Goal: Participate in discussion: Engage in conversation with other users on a specific topic

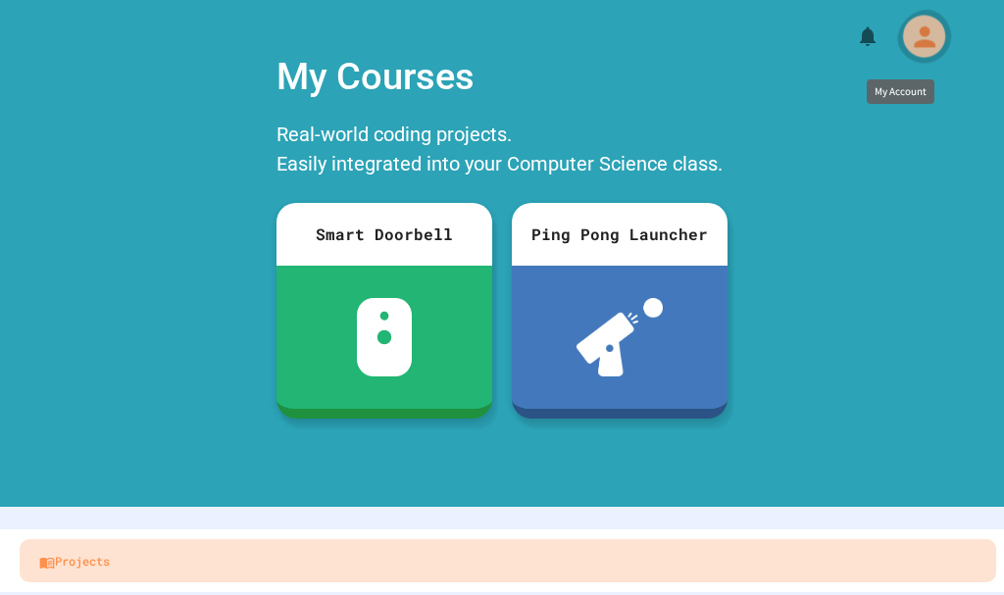
click at [908, 37] on icon "My Account" at bounding box center [923, 36] width 31 height 31
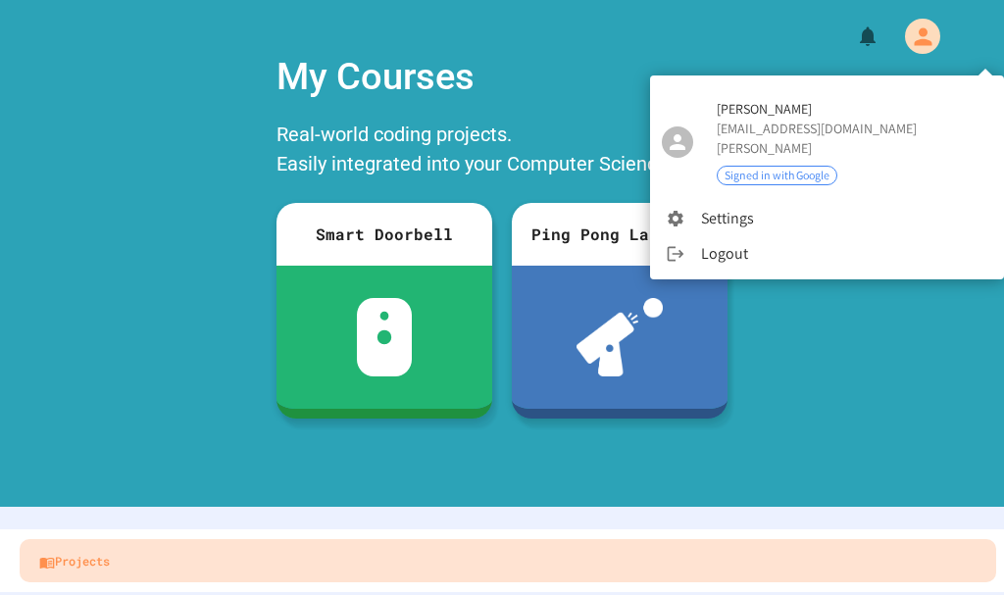
click at [856, 55] on div at bounding box center [502, 297] width 1004 height 595
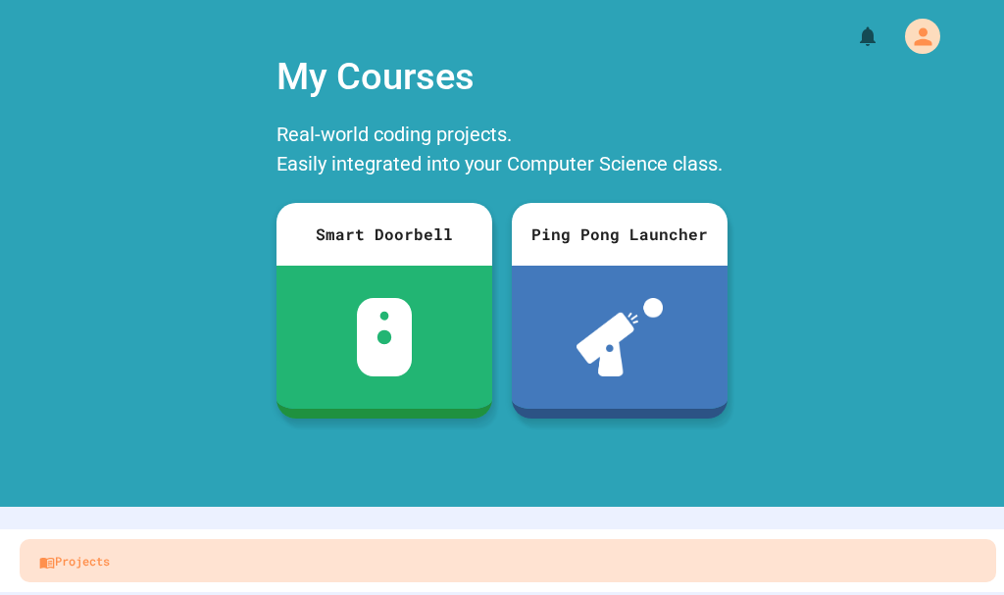
click at [840, 39] on div "My Courses Real-world coding projects. Easily integrated into your Computer Sci…" at bounding box center [502, 263] width 1004 height 448
click at [724, 37] on div at bounding box center [502, 29] width 1004 height 59
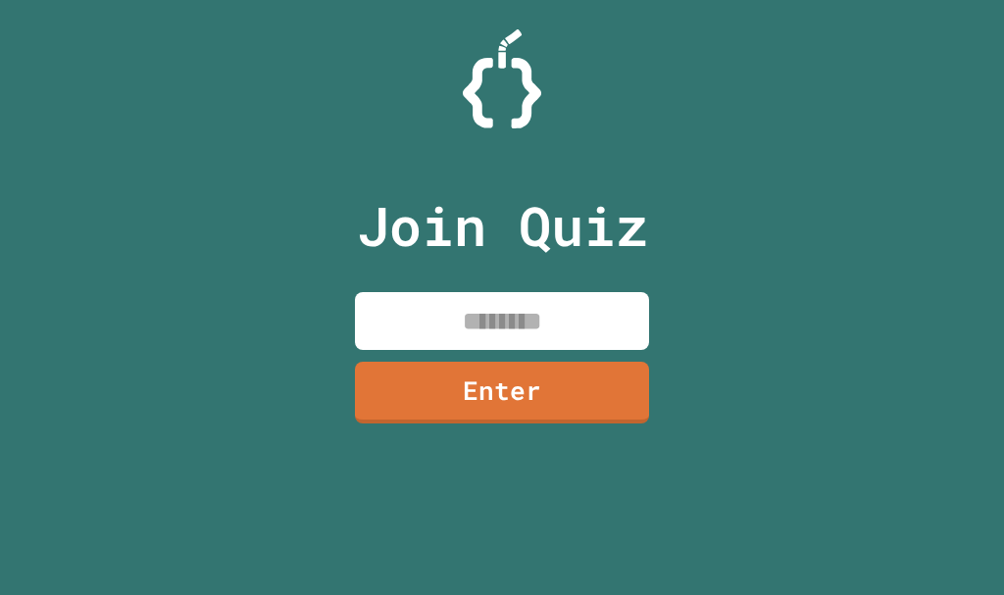
click at [490, 311] on input at bounding box center [502, 321] width 294 height 58
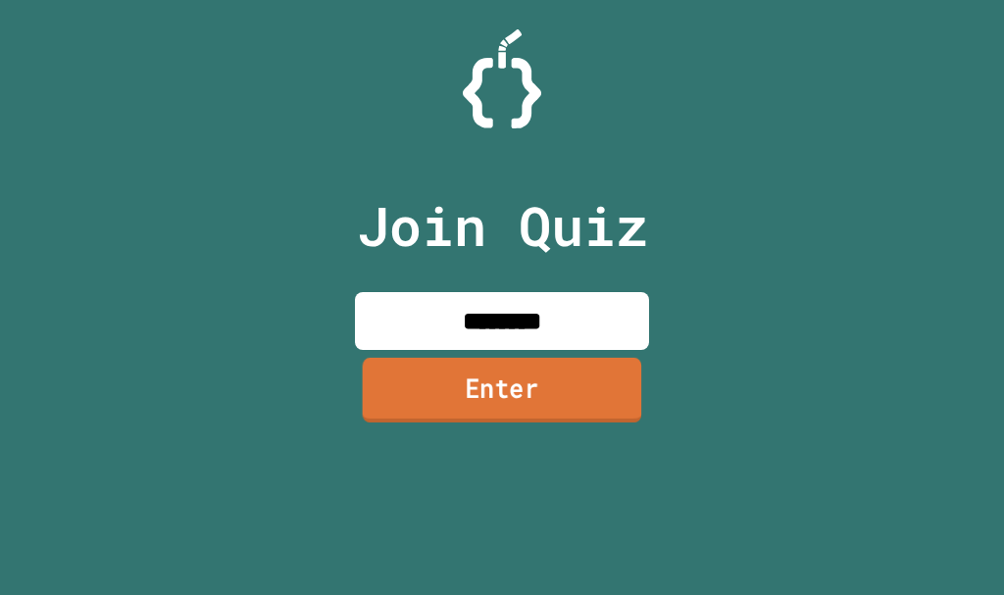
type input "********"
click at [439, 410] on link "Enter" at bounding box center [502, 390] width 279 height 65
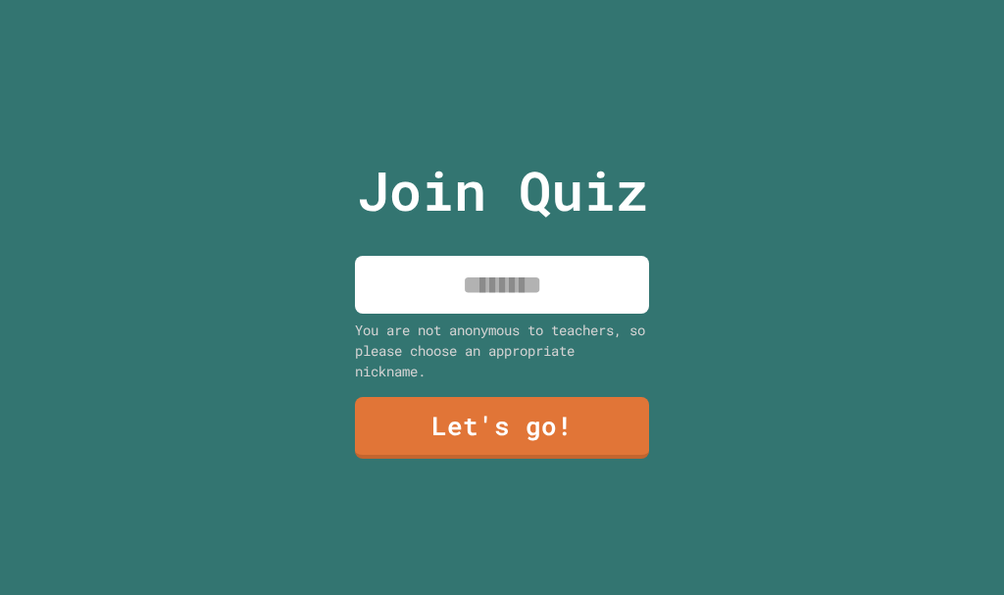
click at [489, 261] on input at bounding box center [502, 285] width 294 height 58
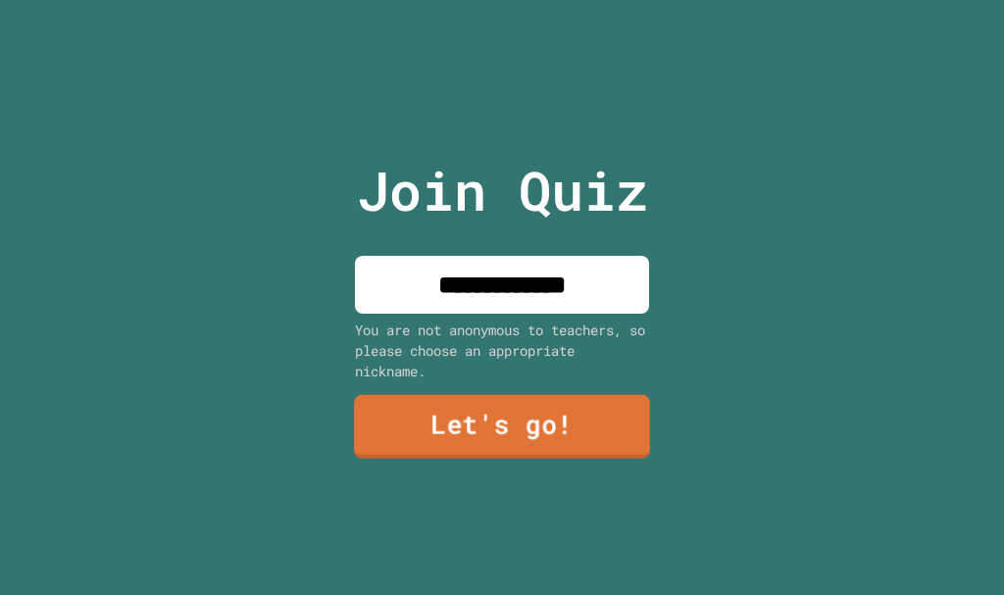
type input "**********"
click at [518, 398] on link "Let's go!" at bounding box center [501, 426] width 299 height 65
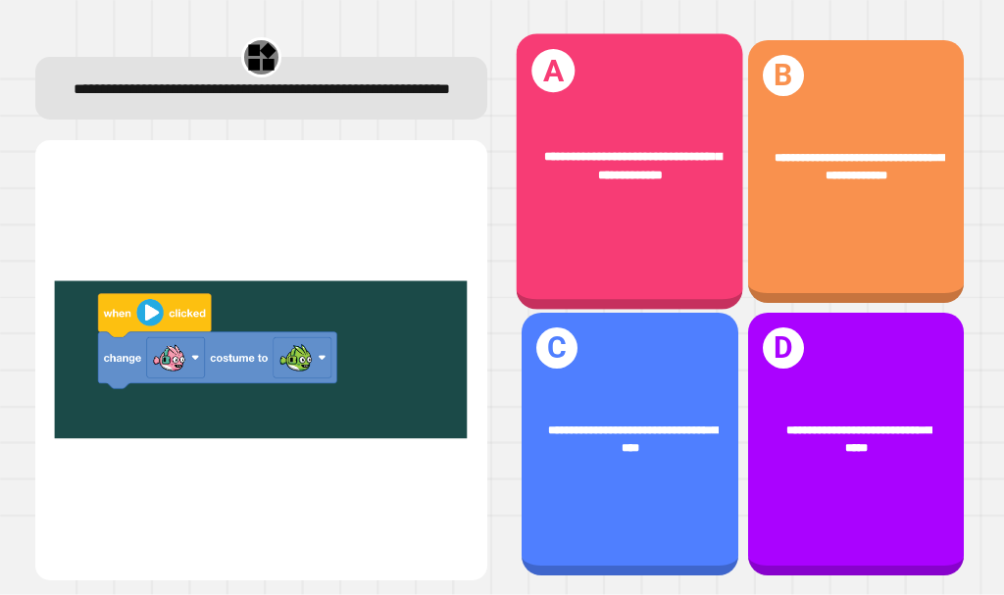
click at [608, 175] on div "**********" at bounding box center [630, 165] width 177 height 37
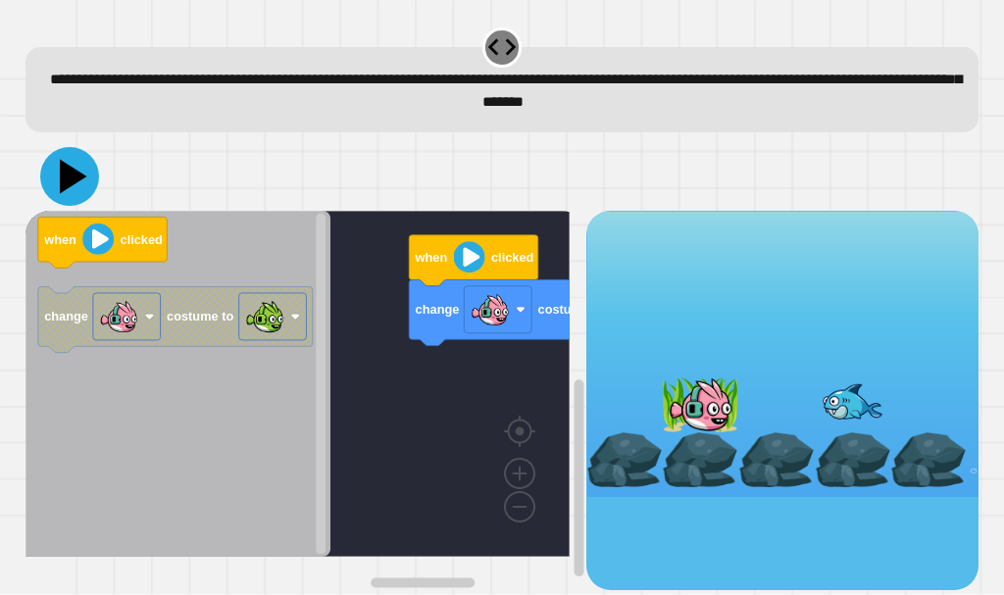
click at [66, 174] on icon at bounding box center [73, 177] width 27 height 34
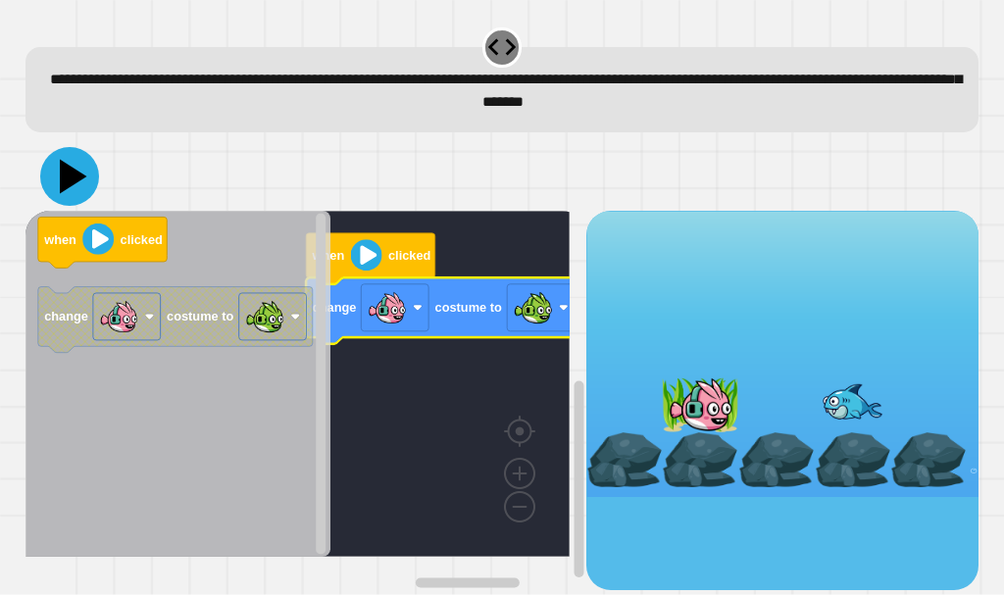
click at [67, 184] on icon at bounding box center [73, 177] width 27 height 34
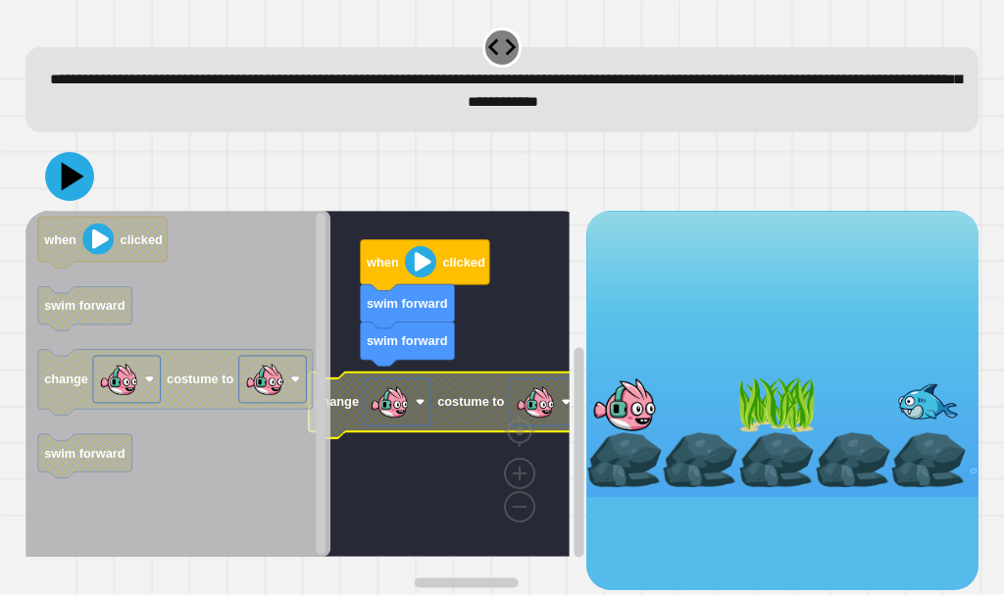
click at [535, 413] on image "Blockly Workspace" at bounding box center [535, 401] width 39 height 39
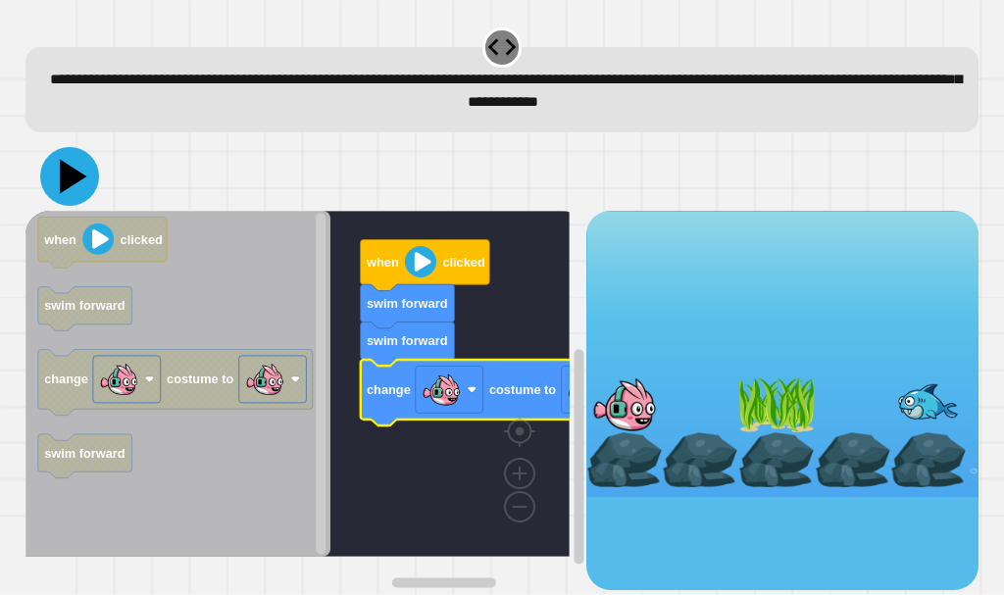
click at [72, 166] on icon at bounding box center [69, 176] width 59 height 59
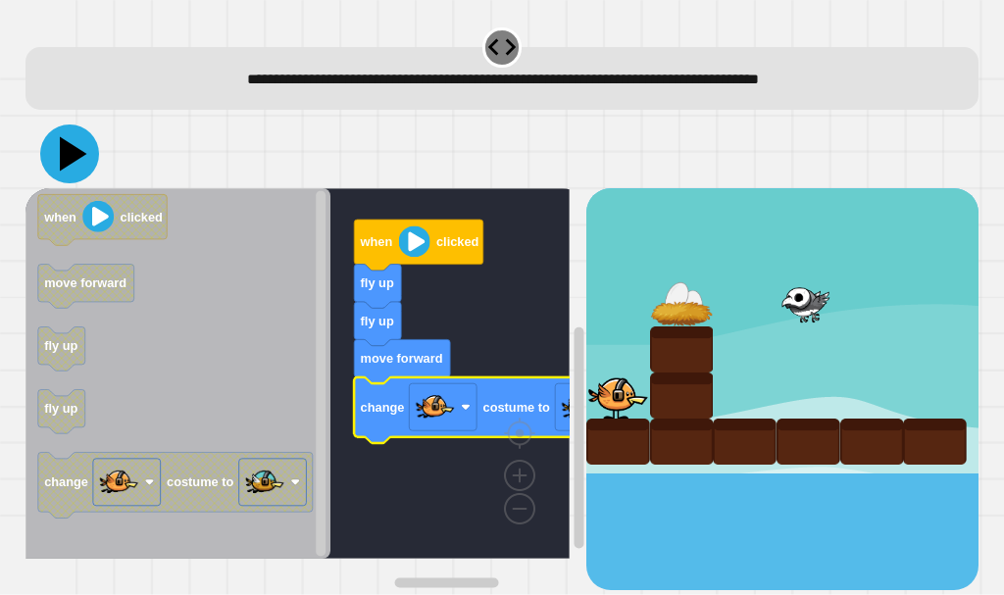
click at [75, 155] on icon at bounding box center [73, 154] width 27 height 34
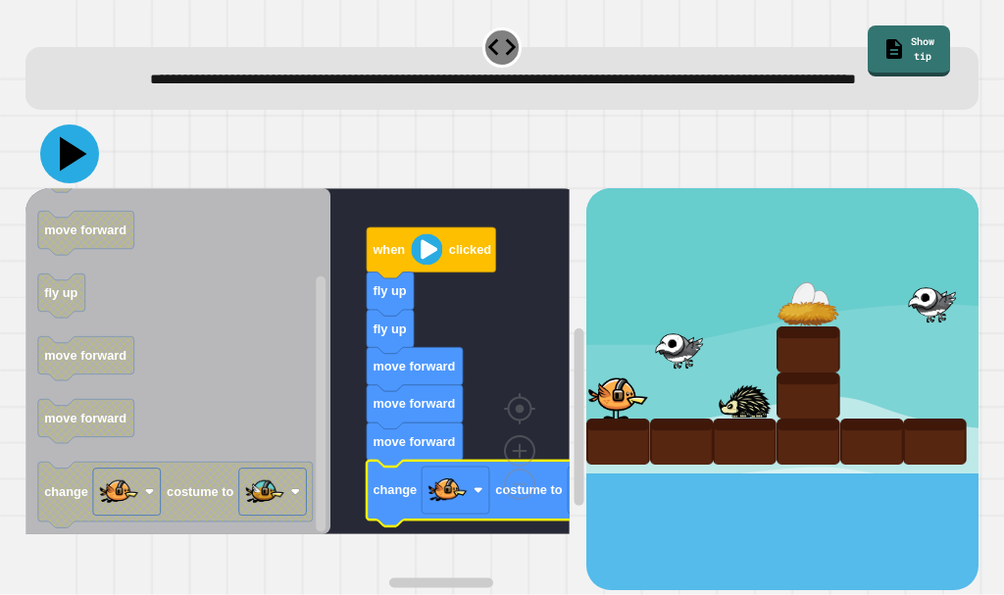
click at [60, 167] on icon at bounding box center [69, 154] width 59 height 59
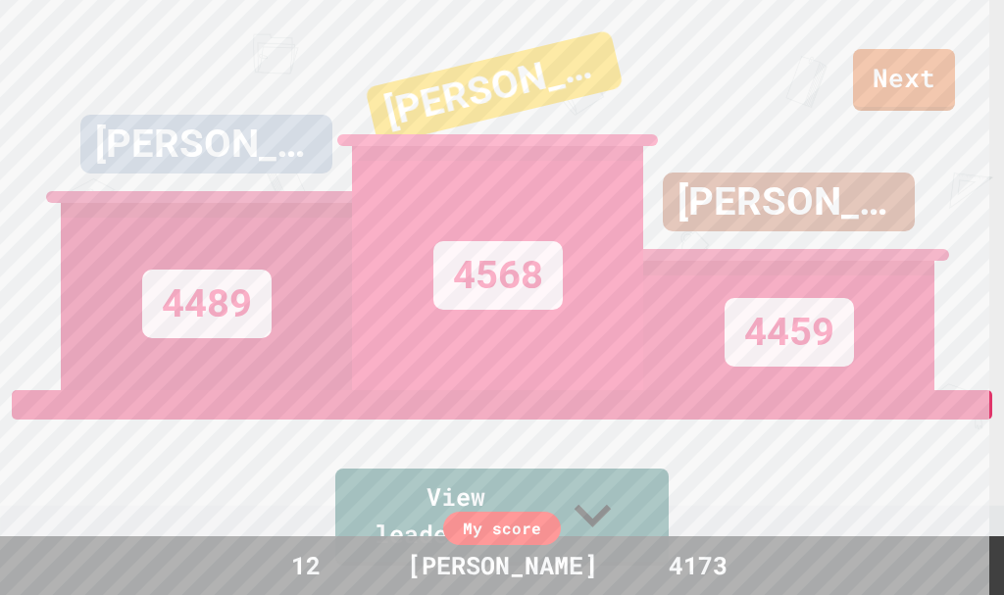
drag, startPoint x: 906, startPoint y: 95, endPoint x: 924, endPoint y: 46, distance: 52.1
click at [924, 46] on div "GLENN ALBERTSON 4459" at bounding box center [788, 195] width 291 height 390
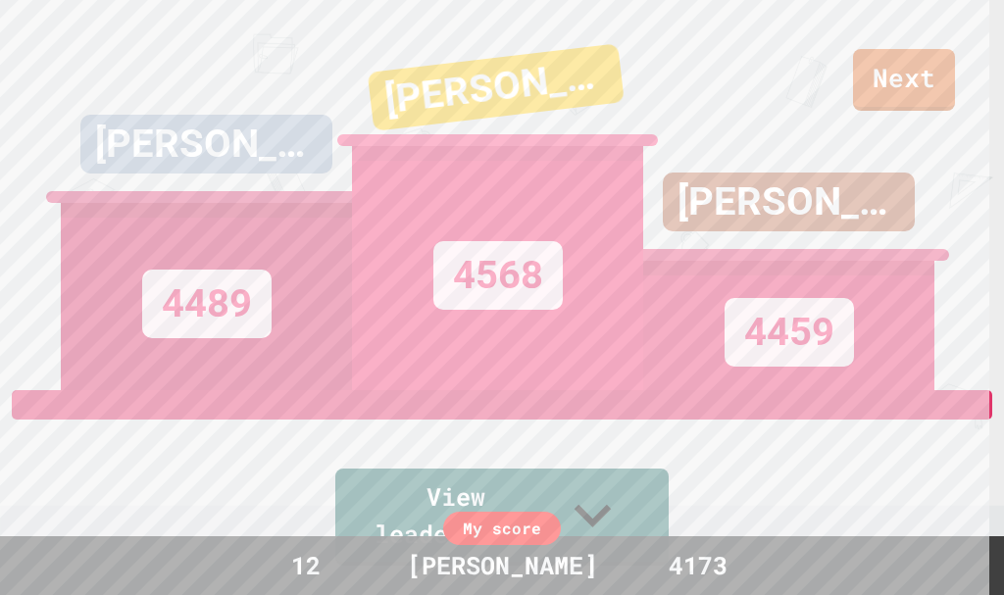
click at [918, 77] on div "GLENN ALBERTSON 4459" at bounding box center [788, 195] width 291 height 390
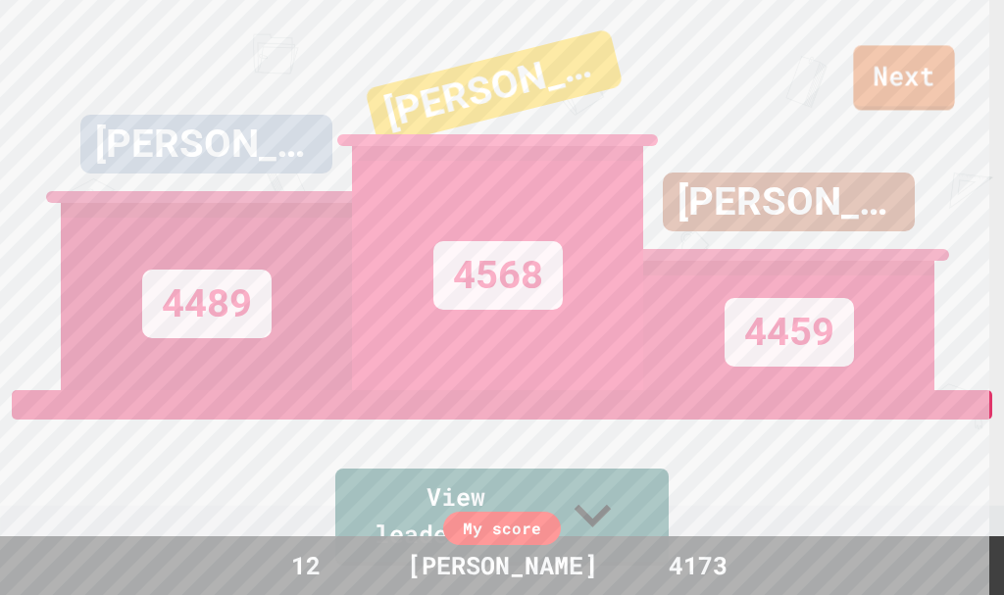
click at [937, 70] on link "Next" at bounding box center [903, 77] width 101 height 65
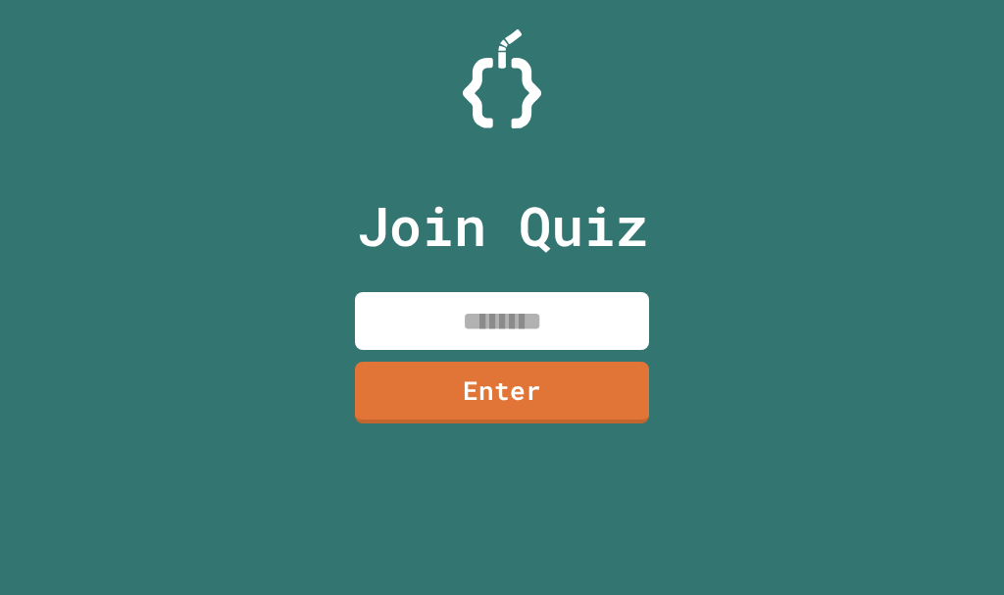
drag, startPoint x: 537, startPoint y: 337, endPoint x: 552, endPoint y: 401, distance: 65.4
click at [552, 401] on div "Join Quiz Enter" at bounding box center [502, 297] width 330 height 497
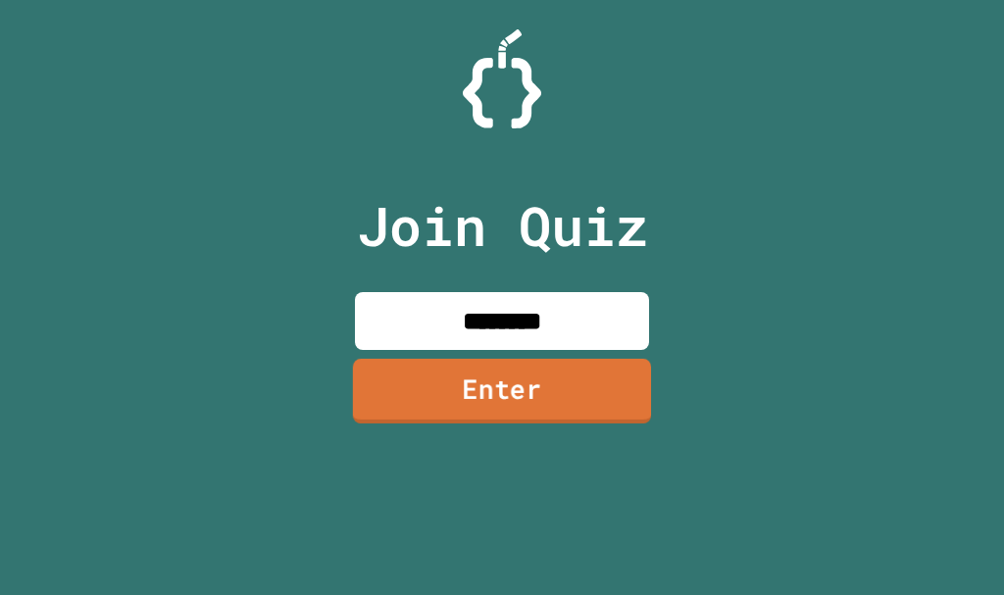
type input "********"
click at [546, 372] on link "Enter" at bounding box center [502, 390] width 290 height 65
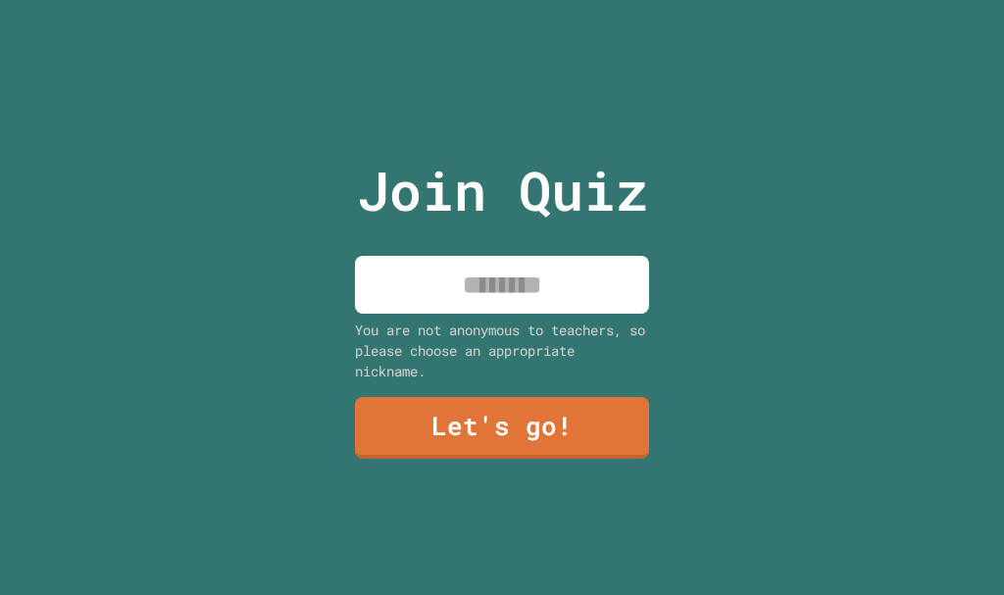
click at [594, 263] on input at bounding box center [502, 285] width 294 height 58
type input "**********"
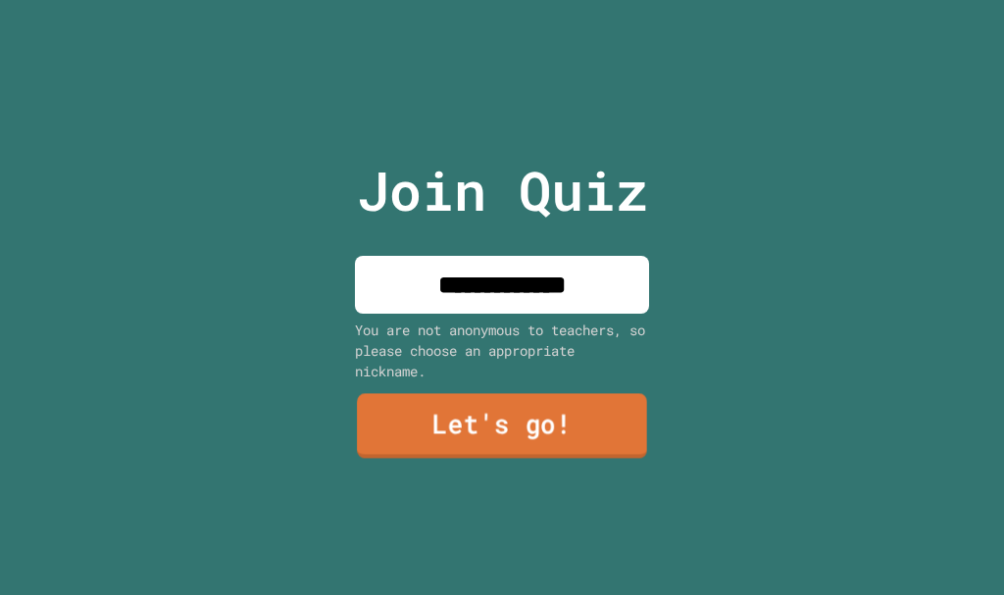
click at [585, 425] on link "Let's go!" at bounding box center [502, 426] width 290 height 65
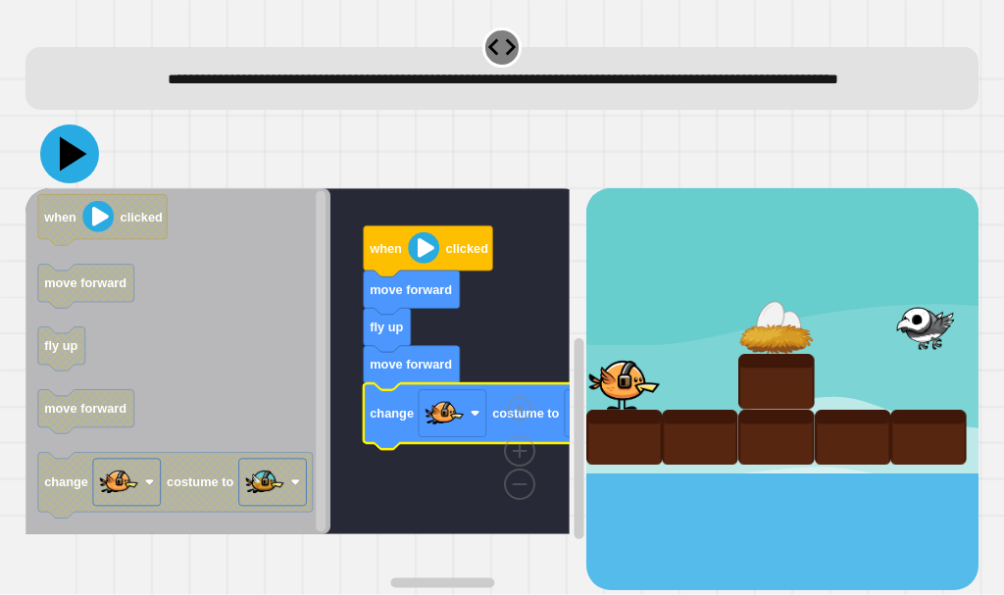
click at [87, 183] on icon at bounding box center [69, 154] width 59 height 59
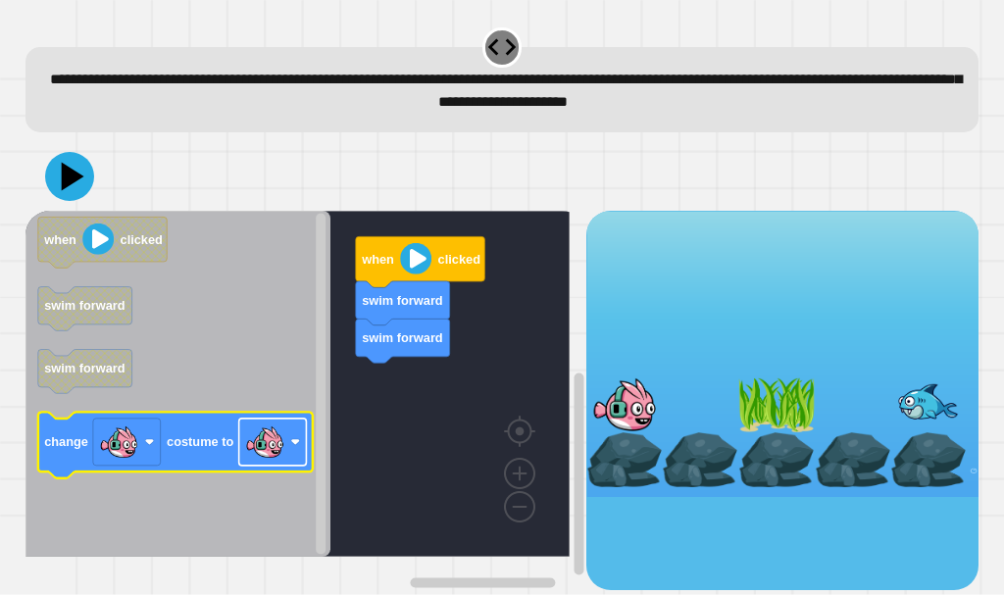
click at [269, 453] on image "Blockly Workspace" at bounding box center [264, 442] width 39 height 39
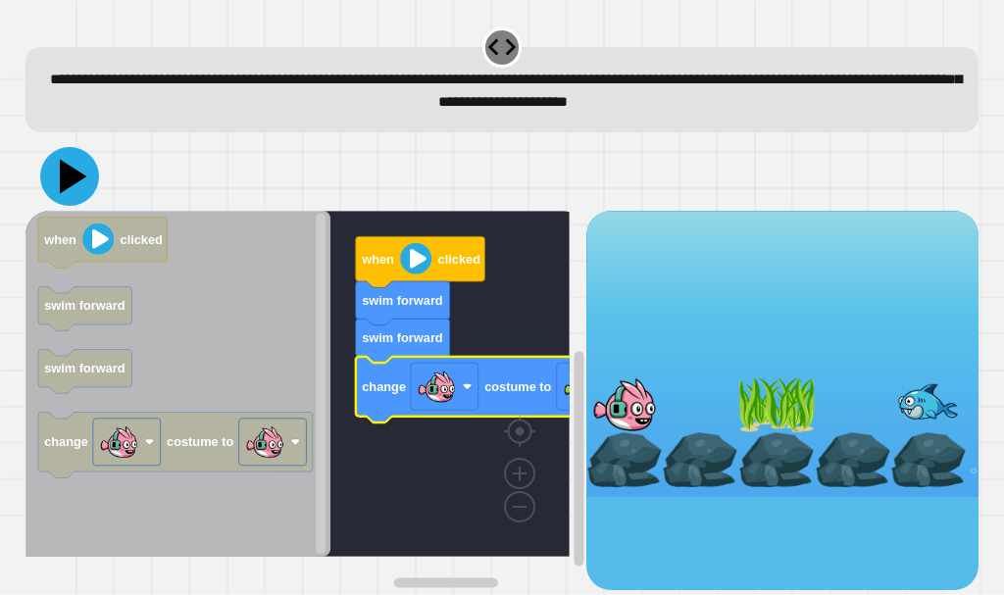
click at [57, 178] on icon at bounding box center [69, 176] width 59 height 59
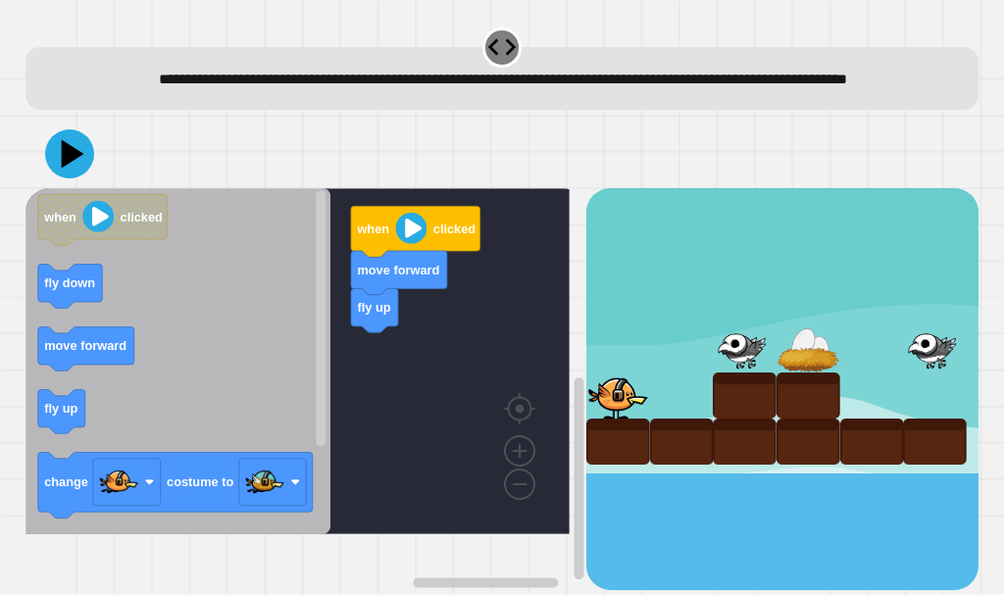
click at [177, 353] on icon "when clicked fly down move forward fly up change costume to fly down move forwa…" at bounding box center [177, 361] width 305 height 346
click at [278, 415] on icon "when clicked fly down move forward fly up change costume to fly down move forwa…" at bounding box center [177, 361] width 305 height 346
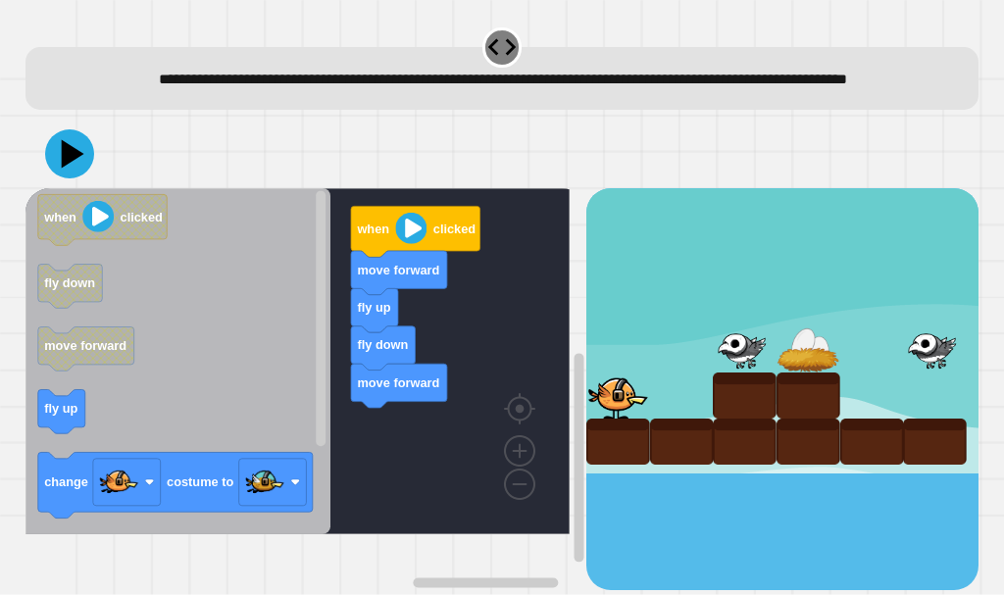
click at [313, 443] on div "fly up fly down move forward move forward when clicked when clicked fly down mo…" at bounding box center [305, 389] width 561 height 402
click at [162, 443] on icon "when clicked fly down move forward fly up change costume to fly down move forwa…" at bounding box center [177, 361] width 305 height 346
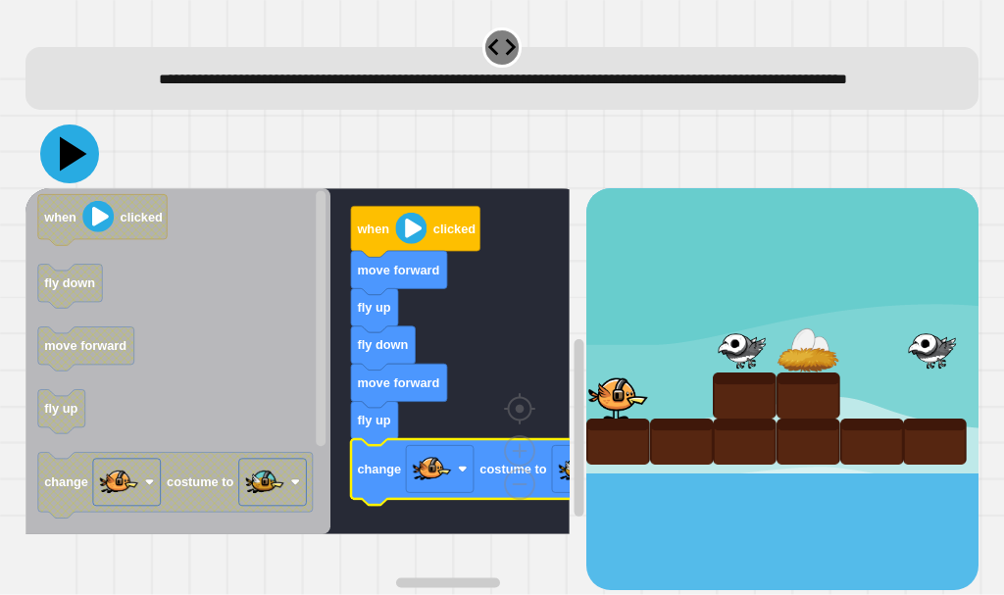
click at [86, 177] on icon at bounding box center [69, 154] width 59 height 59
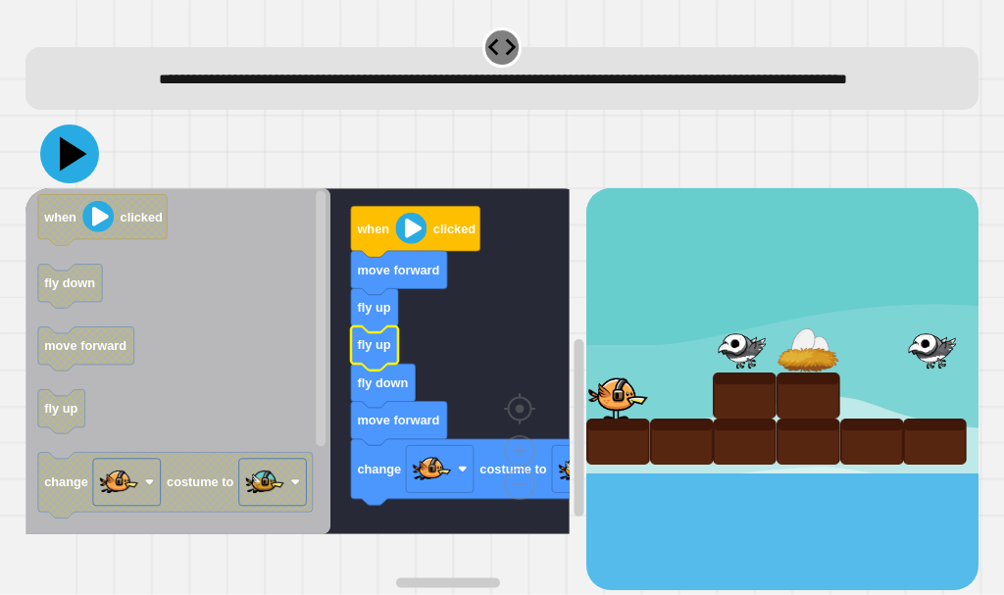
click at [69, 171] on icon at bounding box center [69, 154] width 59 height 59
click at [68, 172] on icon at bounding box center [73, 154] width 27 height 34
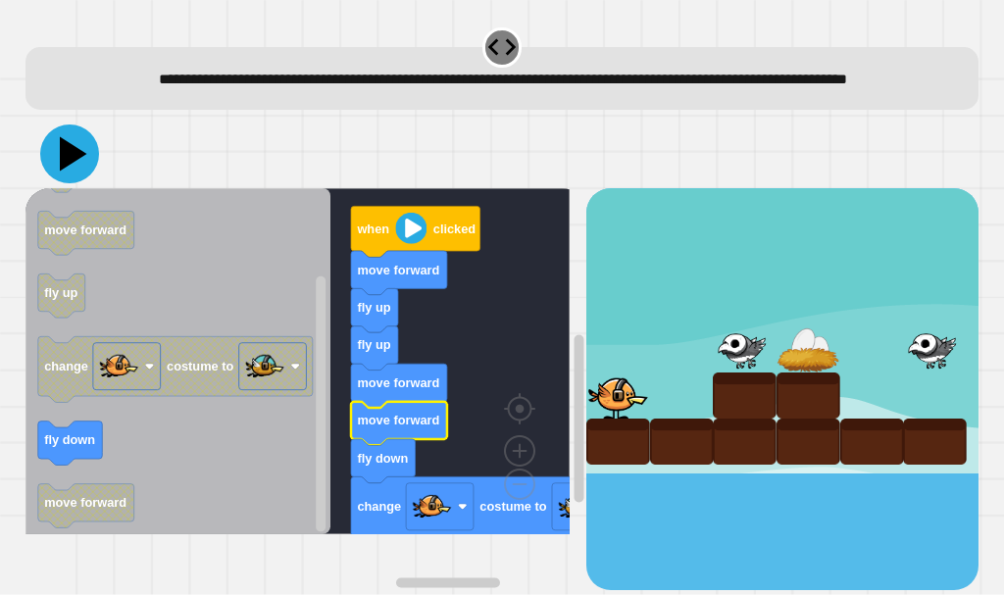
click at [76, 172] on icon at bounding box center [73, 154] width 27 height 34
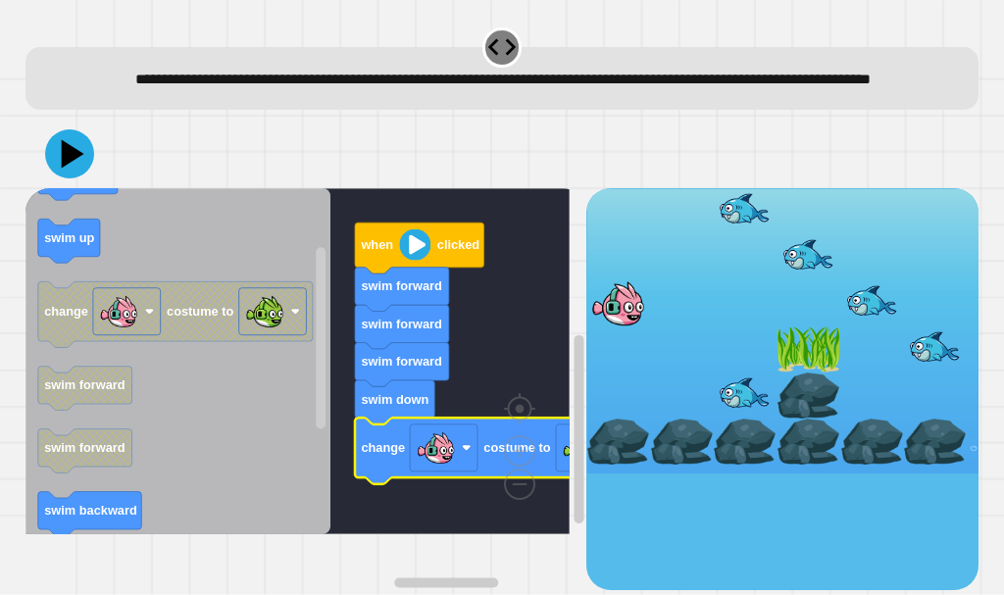
click at [94, 170] on div at bounding box center [502, 154] width 954 height 69
click at [81, 172] on icon at bounding box center [73, 154] width 27 height 34
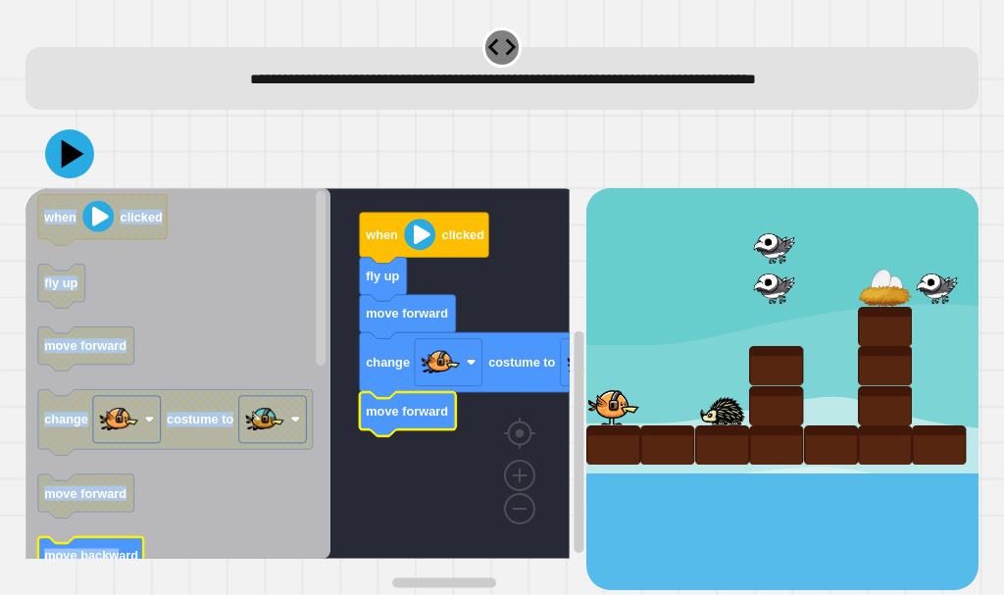
click at [119, 557] on div "when clicked fly up move forward change costume to move forward when clicked fl…" at bounding box center [502, 355] width 964 height 481
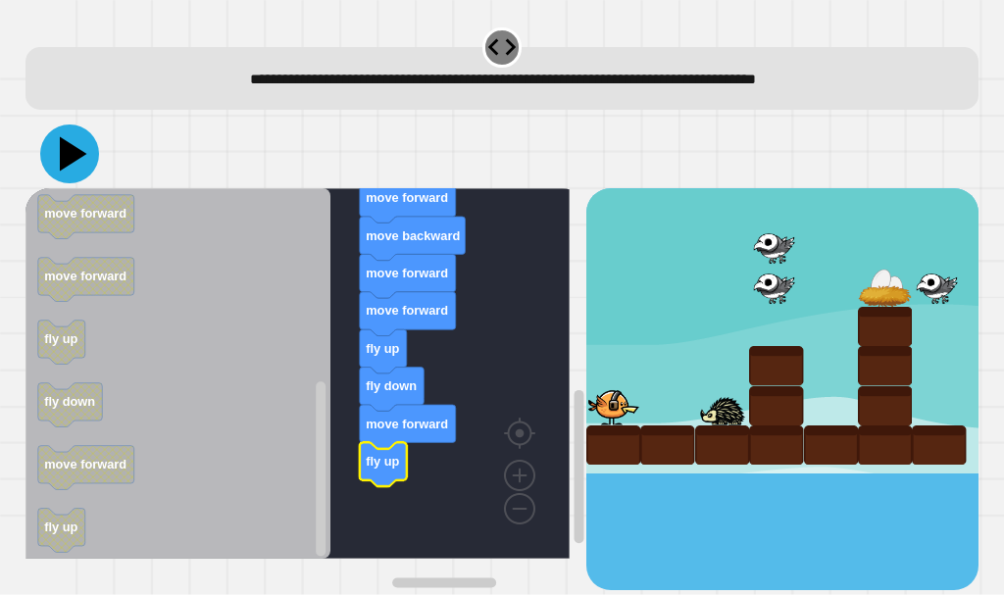
click at [73, 158] on icon at bounding box center [73, 154] width 27 height 34
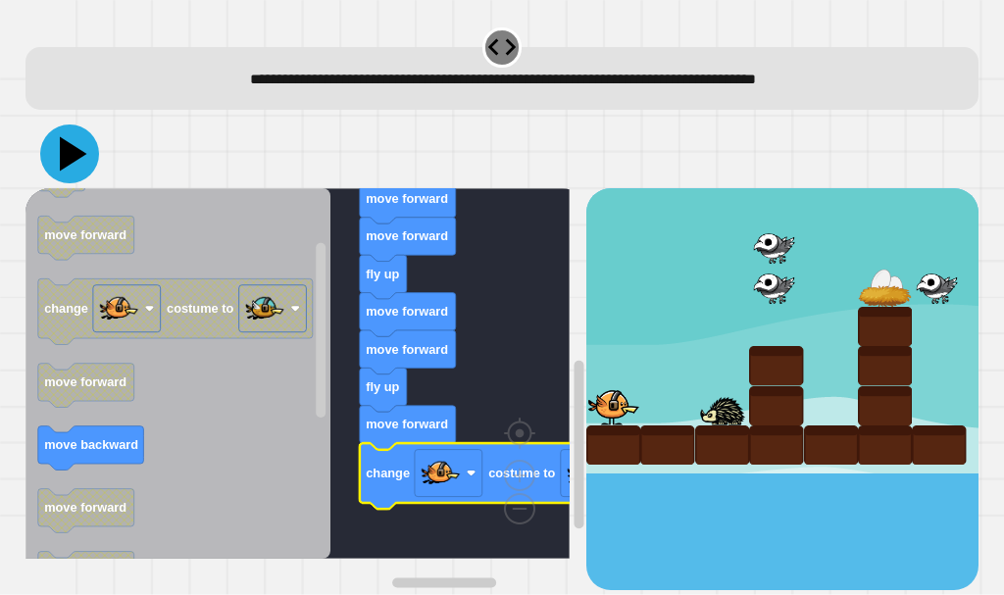
click at [61, 162] on icon at bounding box center [69, 154] width 59 height 59
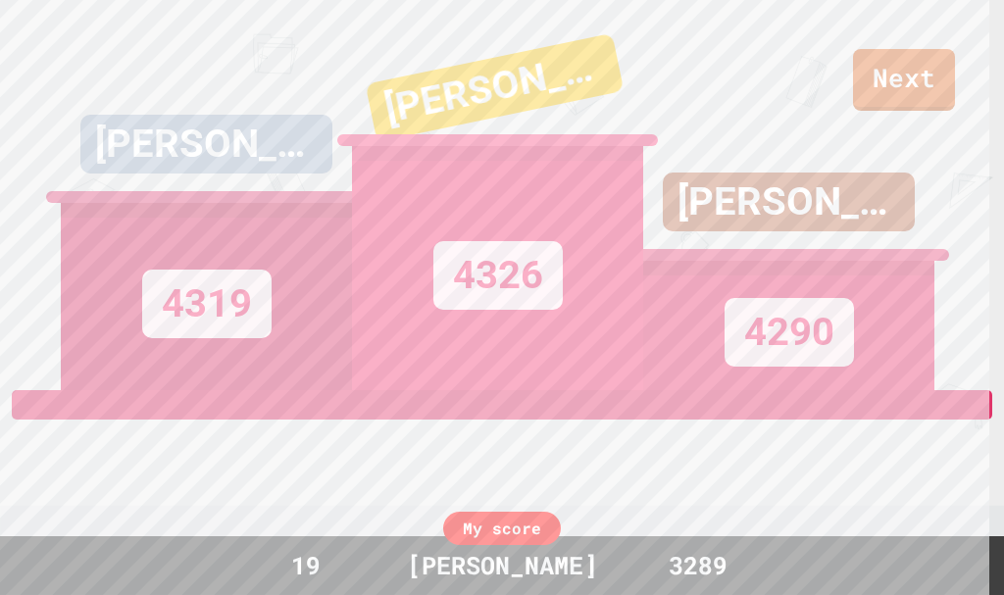
click at [909, 96] on div "[PERSON_NAME] 4290" at bounding box center [788, 195] width 291 height 390
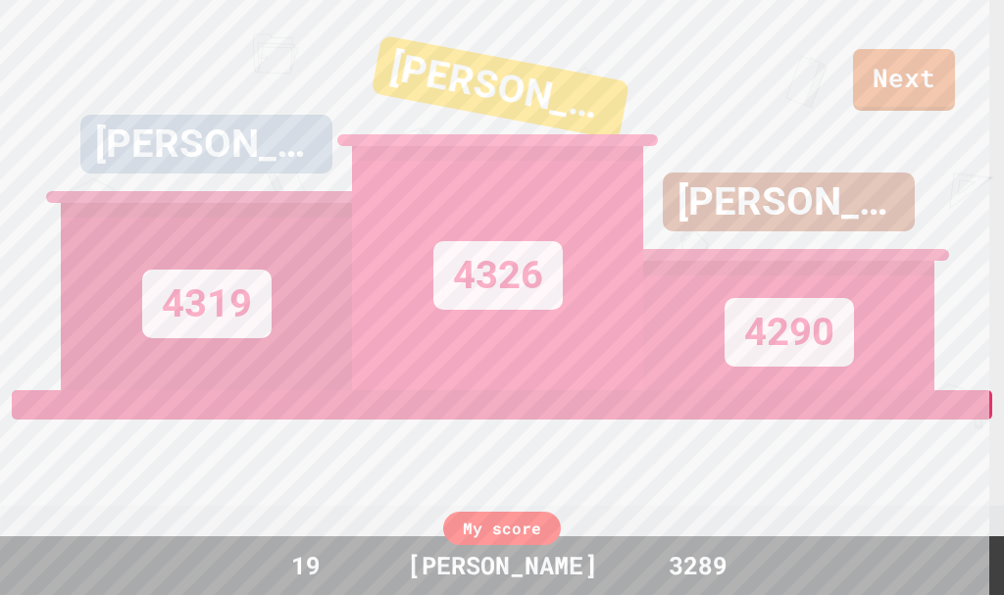
click at [910, 96] on div "[PERSON_NAME] 4290" at bounding box center [788, 195] width 291 height 390
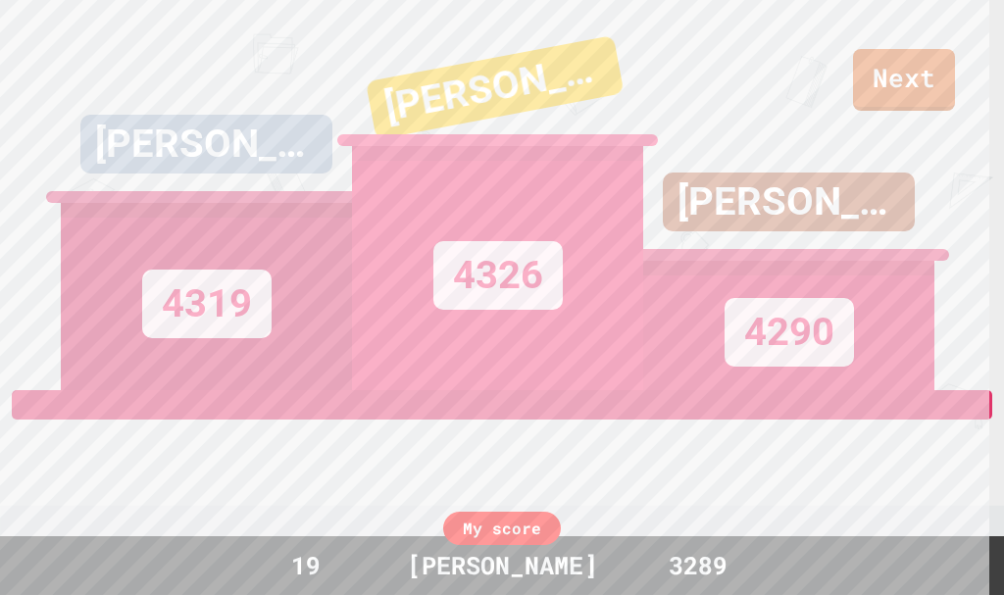
click at [910, 96] on div "[PERSON_NAME] 4290" at bounding box center [788, 195] width 291 height 390
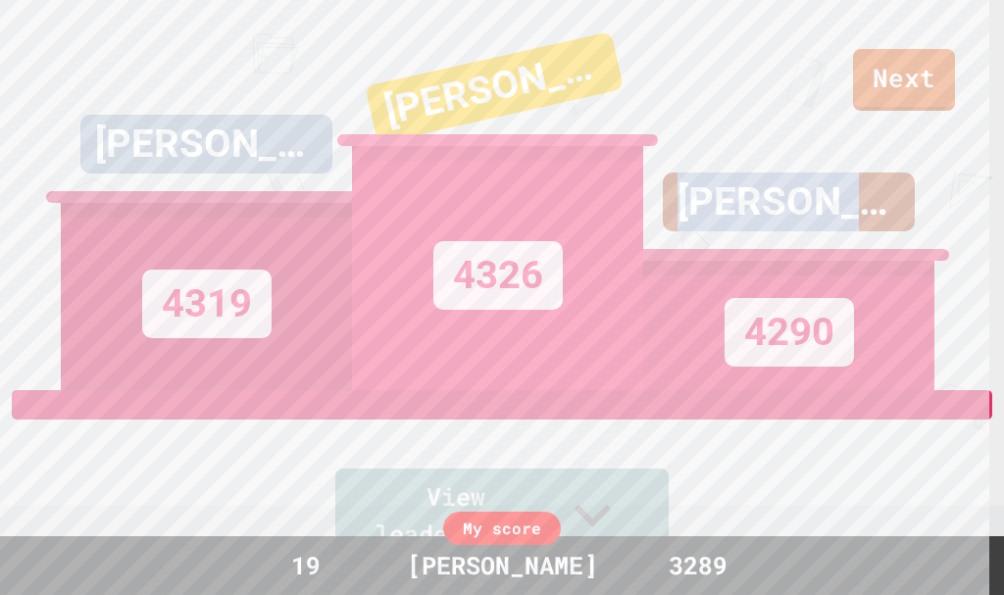
click at [910, 96] on div "[PERSON_NAME] 4290" at bounding box center [788, 195] width 291 height 390
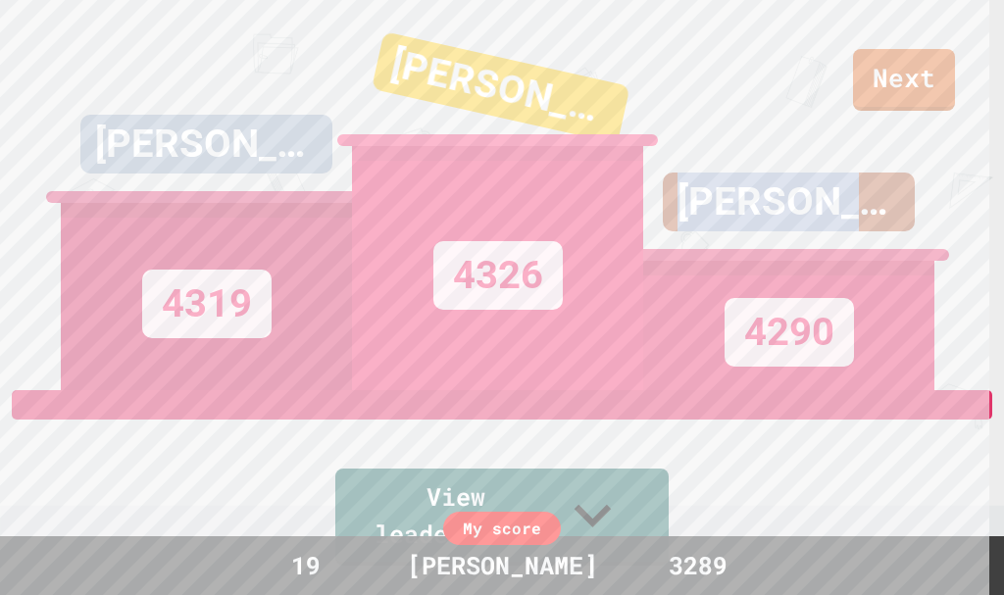
click at [910, 96] on div "[PERSON_NAME] 4290" at bounding box center [788, 195] width 291 height 390
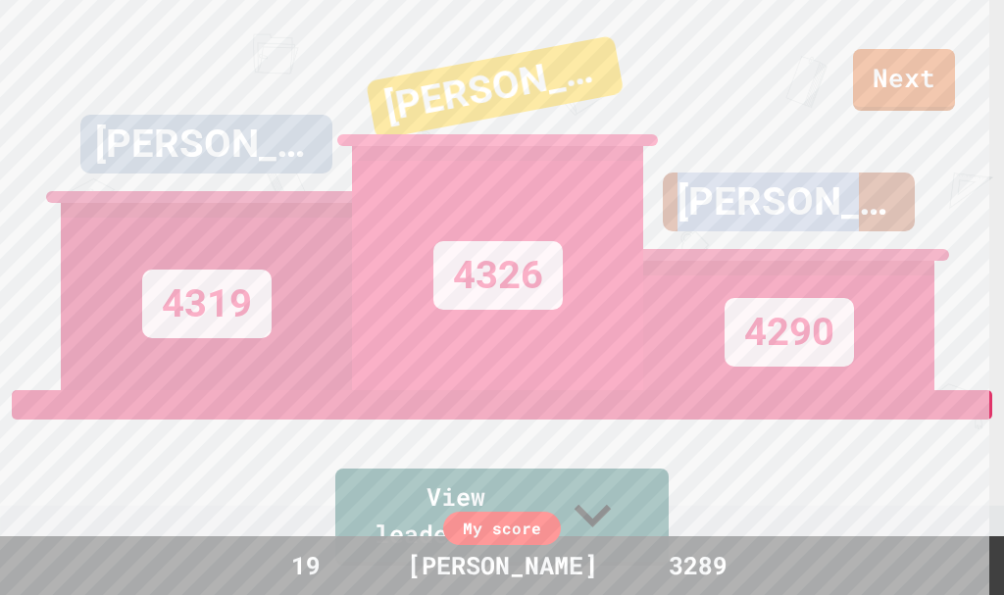
click at [911, 96] on div "[PERSON_NAME] 4290" at bounding box center [788, 195] width 291 height 390
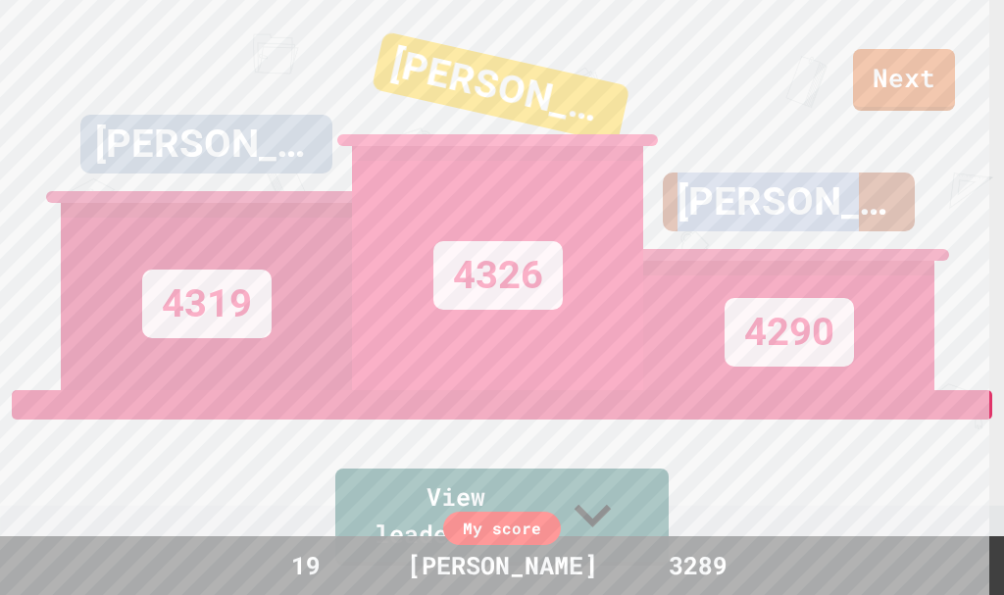
click at [911, 96] on div "[PERSON_NAME] 4290" at bounding box center [788, 195] width 291 height 390
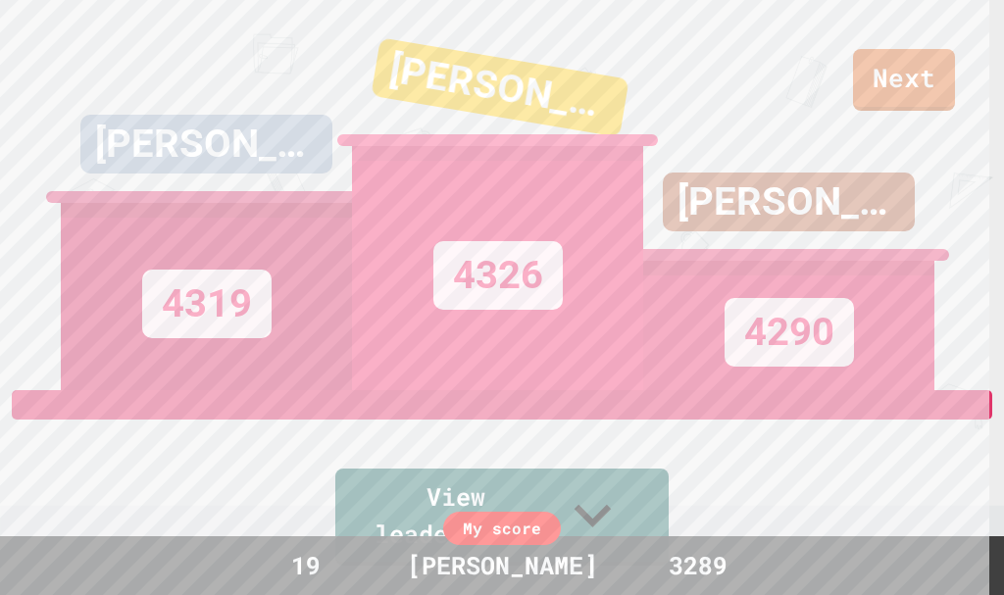
click at [911, 96] on div "[PERSON_NAME] 4290" at bounding box center [788, 195] width 291 height 390
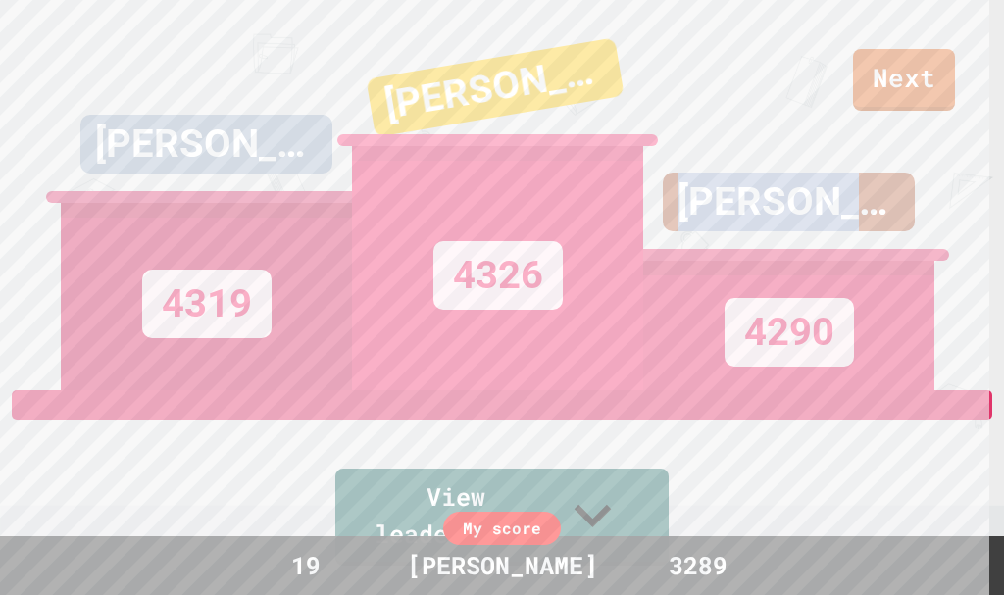
click at [911, 96] on div "[PERSON_NAME] 4290" at bounding box center [788, 195] width 291 height 390
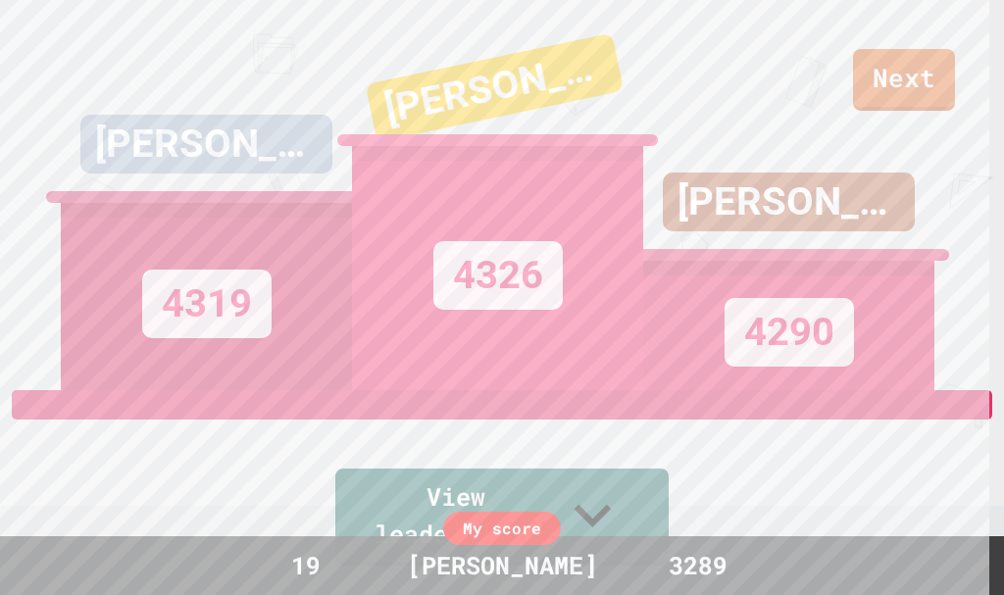
click at [798, 163] on div "[PERSON_NAME] 4290" at bounding box center [788, 195] width 291 height 390
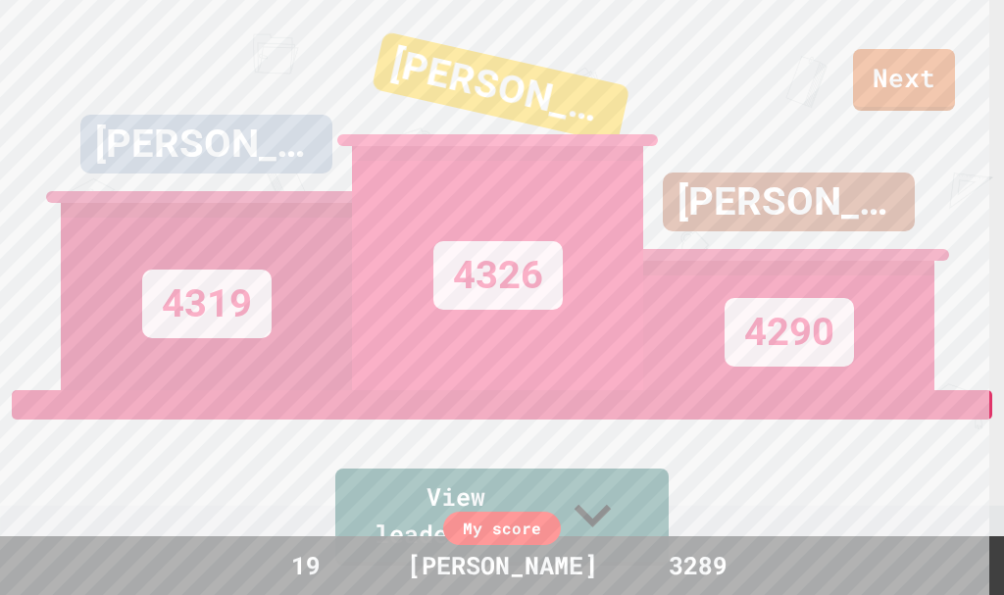
click at [923, 69] on div "[PERSON_NAME] 4290" at bounding box center [788, 195] width 291 height 390
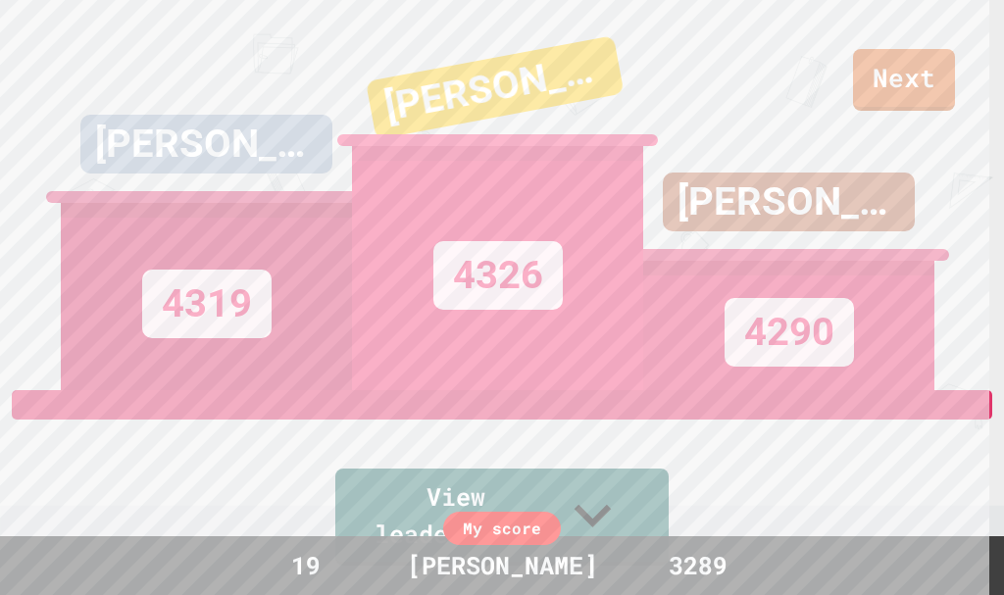
click at [915, 66] on div "[PERSON_NAME] 4290" at bounding box center [788, 195] width 291 height 390
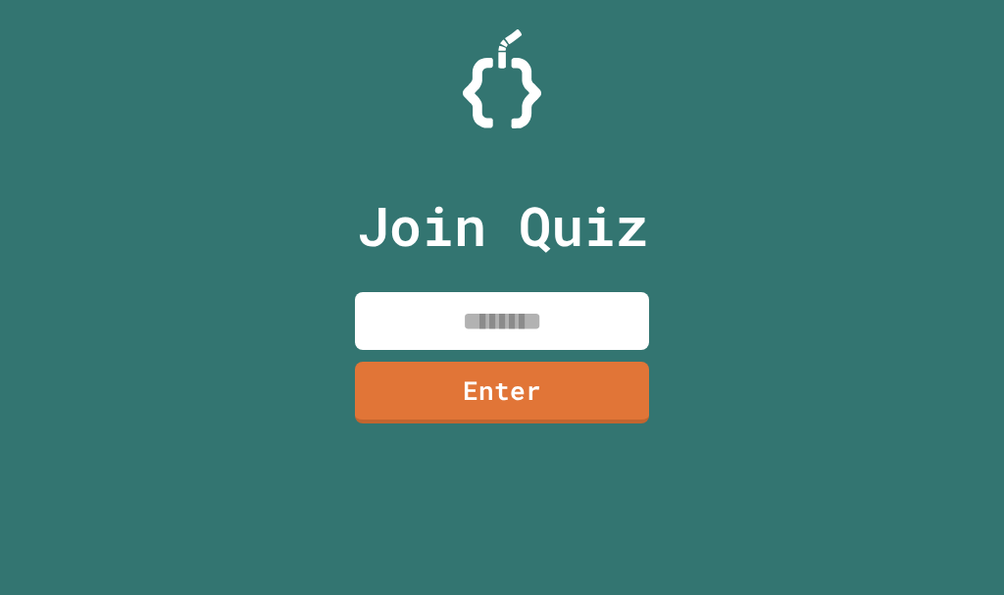
click at [1003, 594] on html "We are updating our servers at 7PM EST on 3/11/2025. JuiceMind should continue …" at bounding box center [502, 297] width 1004 height 595
drag, startPoint x: 583, startPoint y: 336, endPoint x: 596, endPoint y: 348, distance: 17.3
click at [596, 348] on input at bounding box center [502, 321] width 294 height 58
paste input
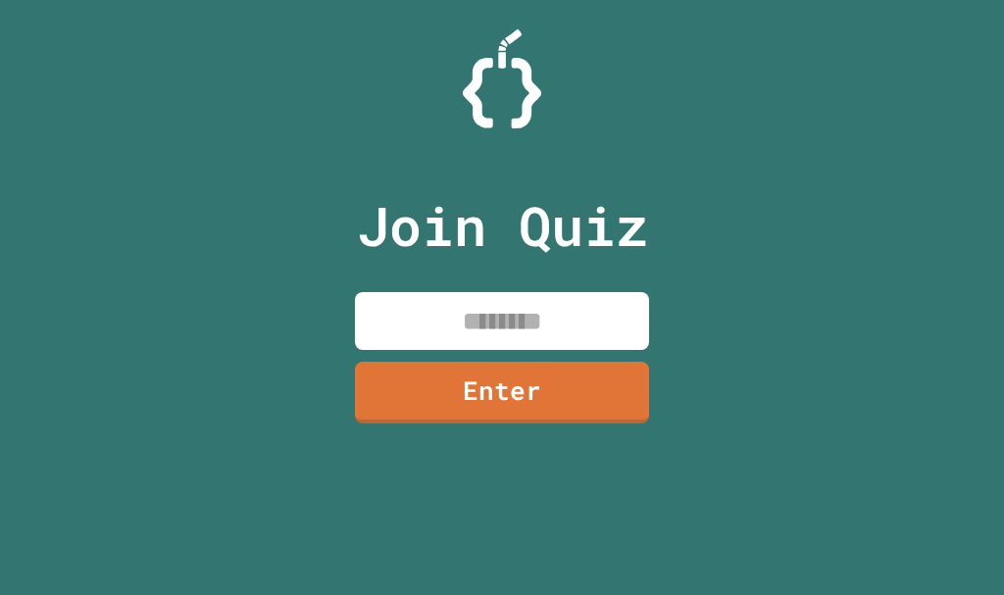
paste input
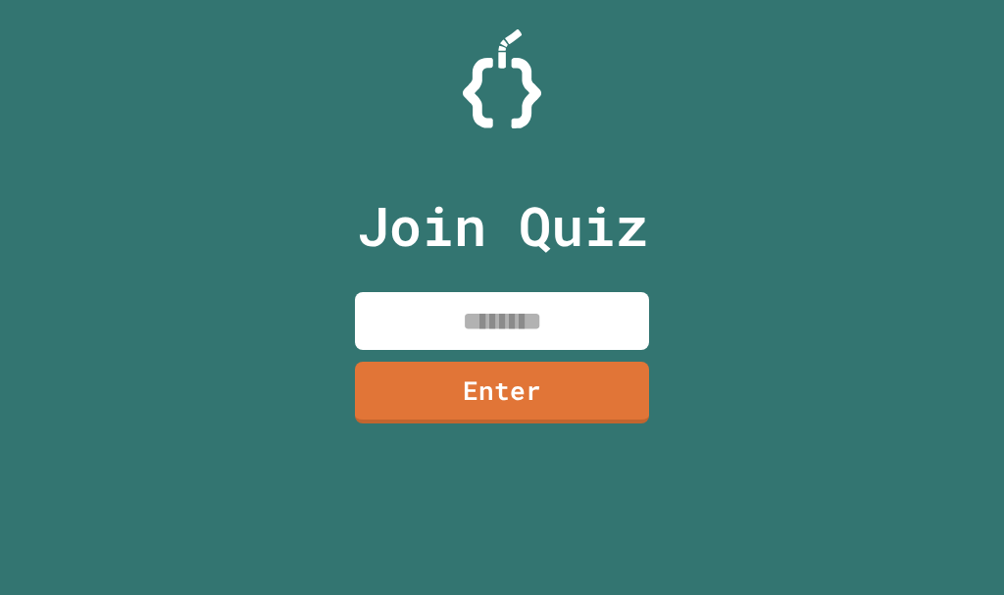
paste input
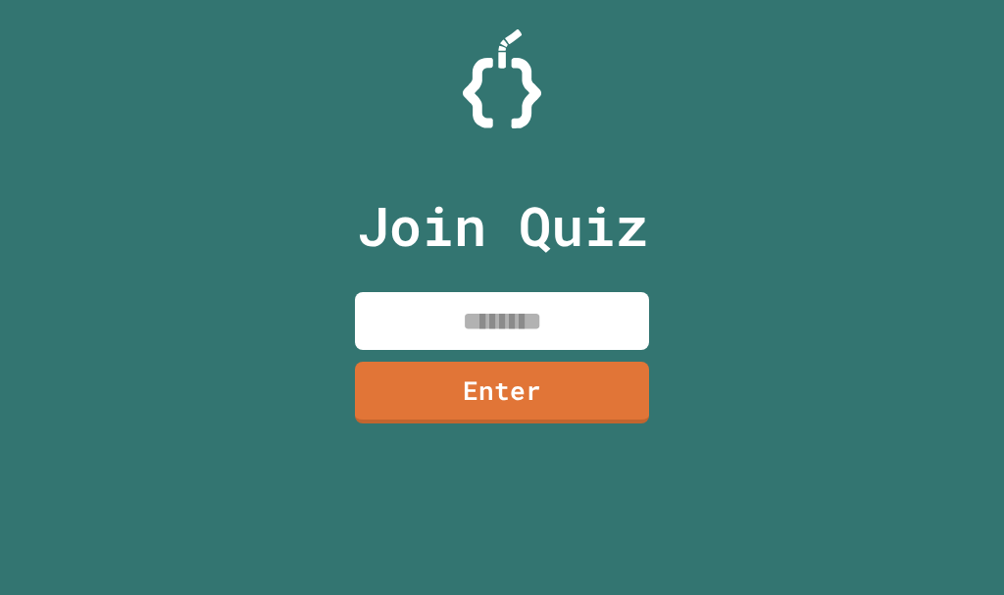
paste input
paste input "********"
type input "********"
click at [536, 393] on link "Enter" at bounding box center [502, 390] width 293 height 65
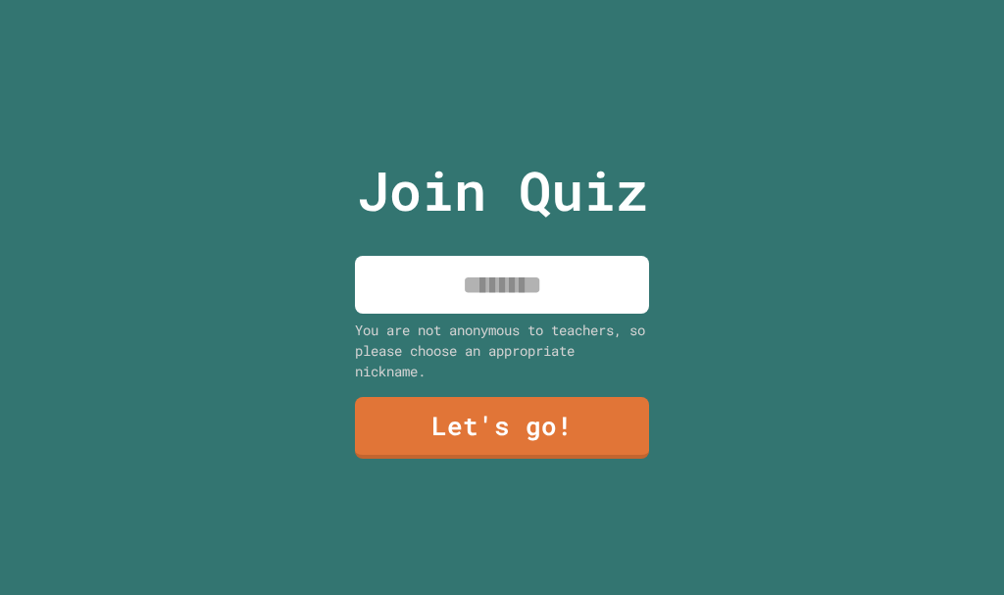
click at [518, 269] on input at bounding box center [502, 285] width 294 height 58
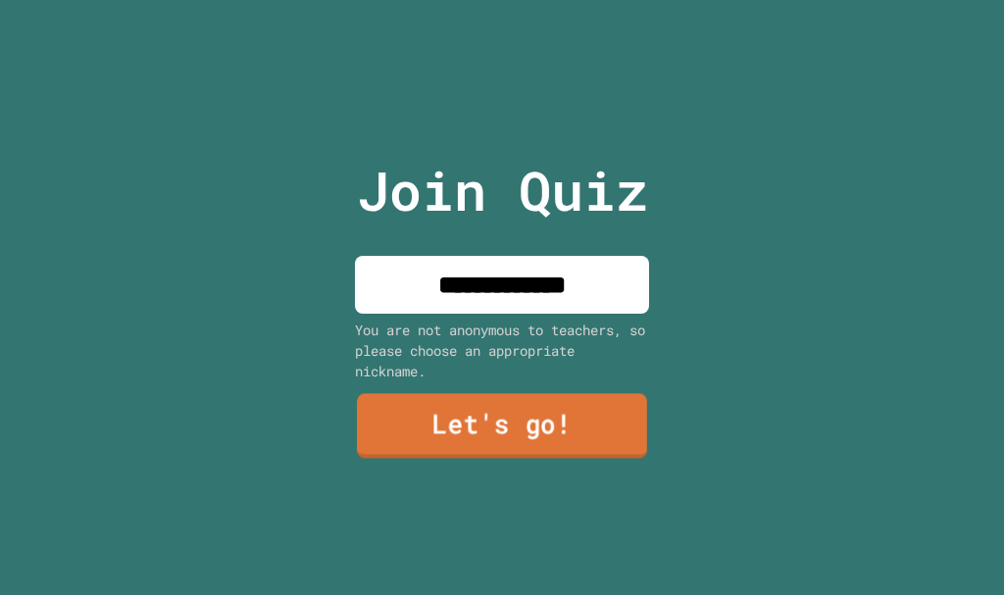
type input "**********"
click at [482, 424] on link "Let's go!" at bounding box center [502, 426] width 290 height 65
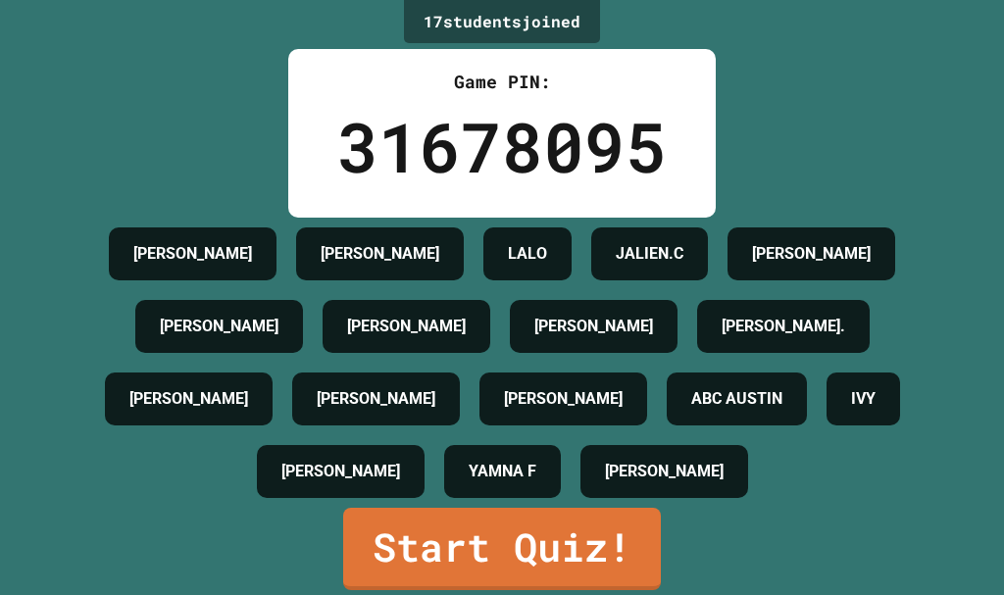
scroll to position [171, 0]
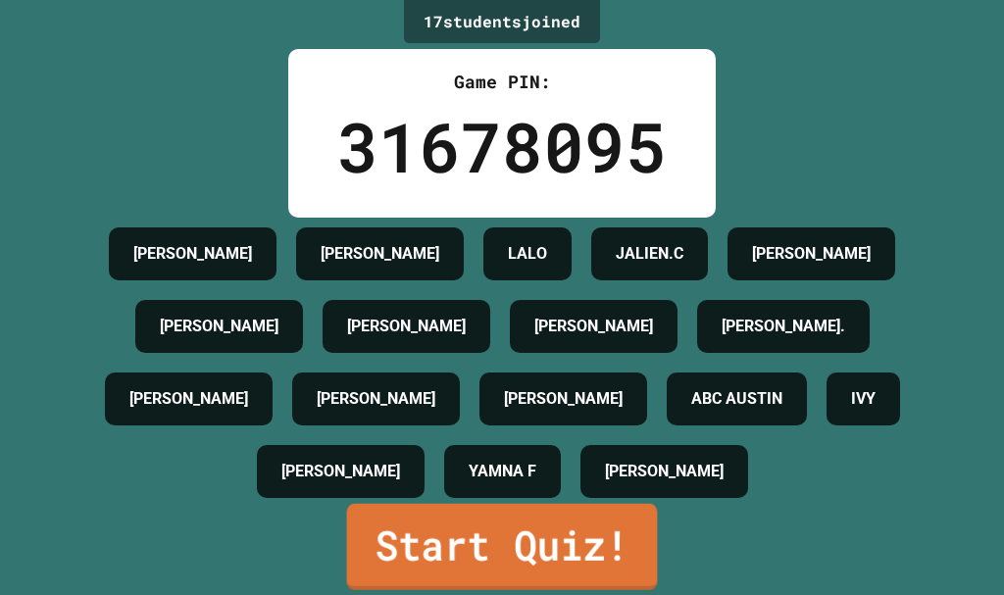
click at [560, 504] on link "Start Quiz!" at bounding box center [502, 547] width 311 height 86
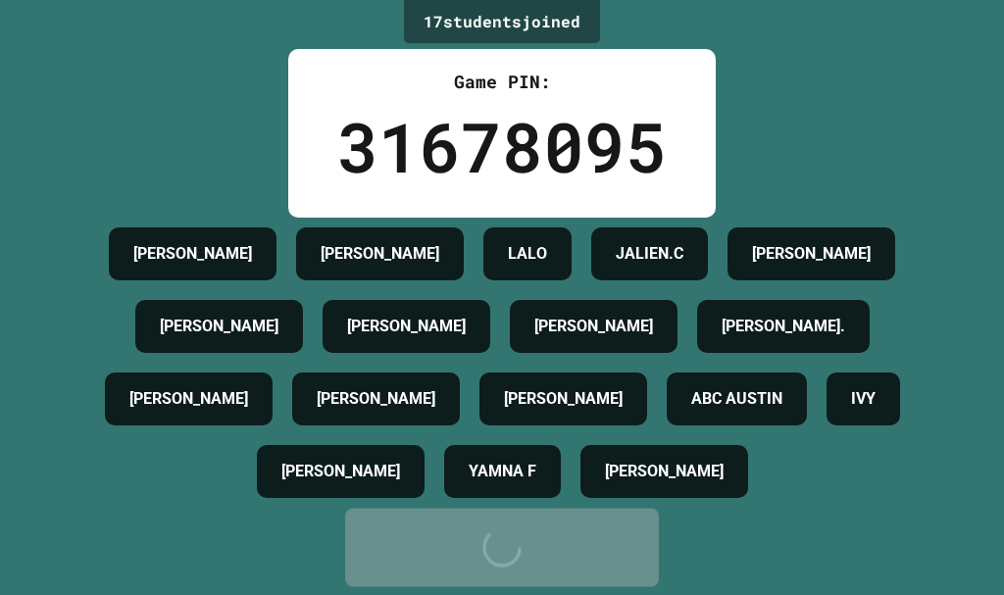
scroll to position [0, 0]
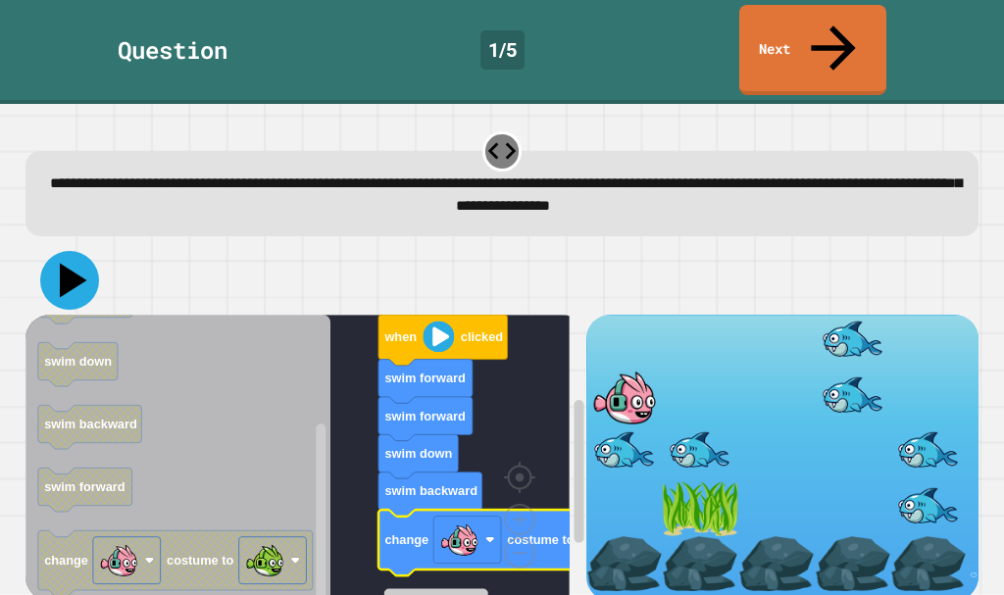
click at [82, 251] on icon at bounding box center [69, 280] width 59 height 59
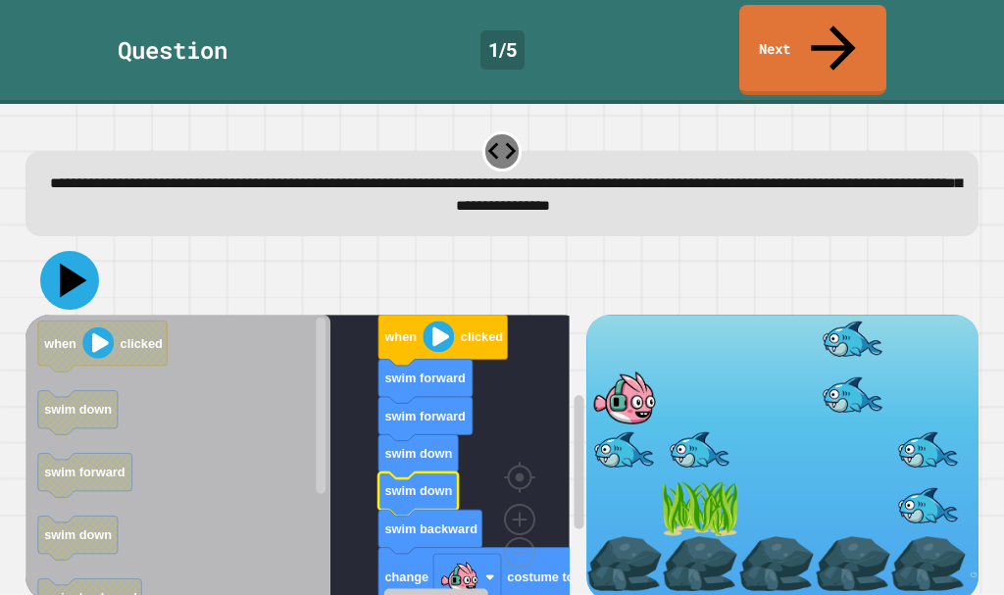
click at [51, 251] on icon at bounding box center [69, 280] width 59 height 59
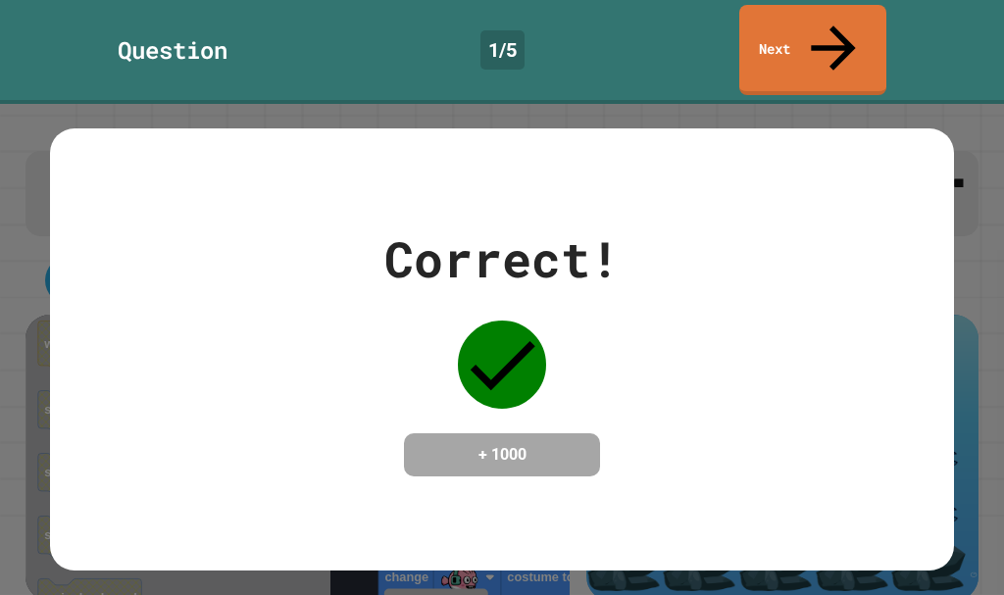
click at [283, 249] on div "Correct! + 1000" at bounding box center [502, 350] width 904 height 254
click at [856, 7] on link "Next" at bounding box center [812, 48] width 146 height 95
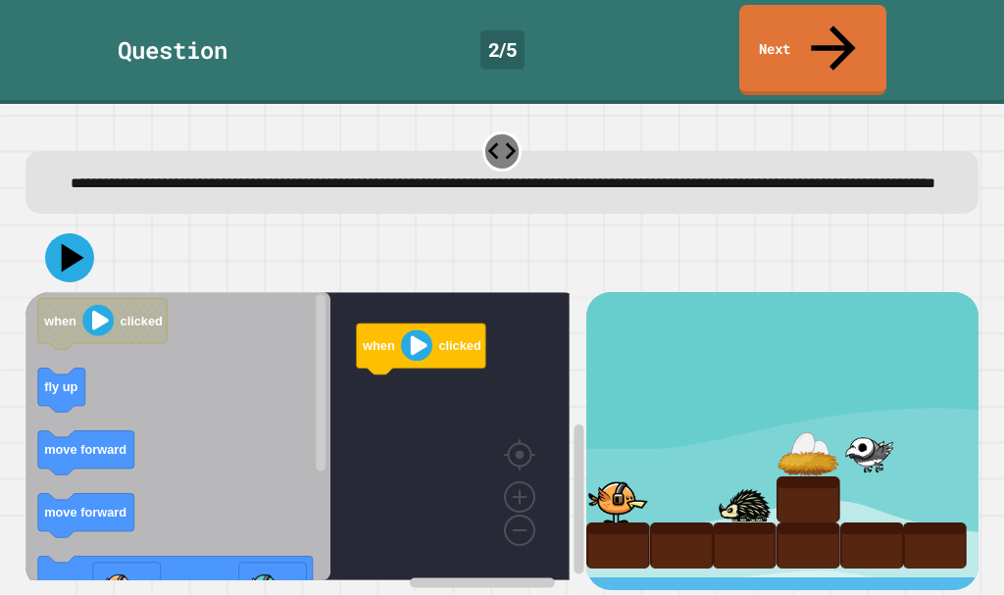
click at [163, 388] on icon "when clicked fly up move forward move forward change costume to move forward fl…" at bounding box center [177, 436] width 305 height 288
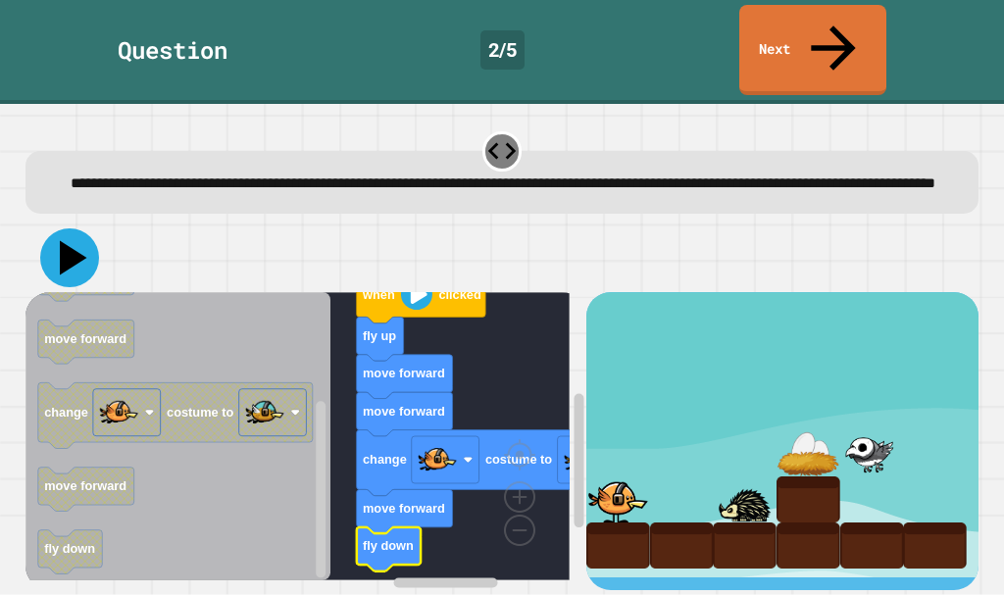
click at [53, 228] on icon at bounding box center [69, 257] width 59 height 59
drag, startPoint x: 695, startPoint y: 428, endPoint x: 709, endPoint y: 442, distance: 20.1
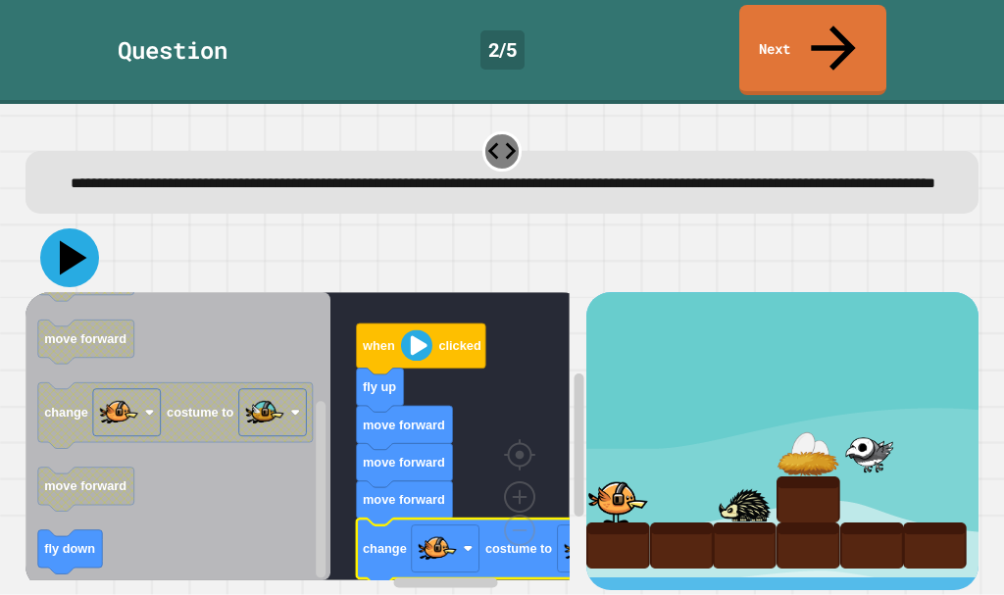
click at [72, 241] on icon at bounding box center [73, 258] width 27 height 34
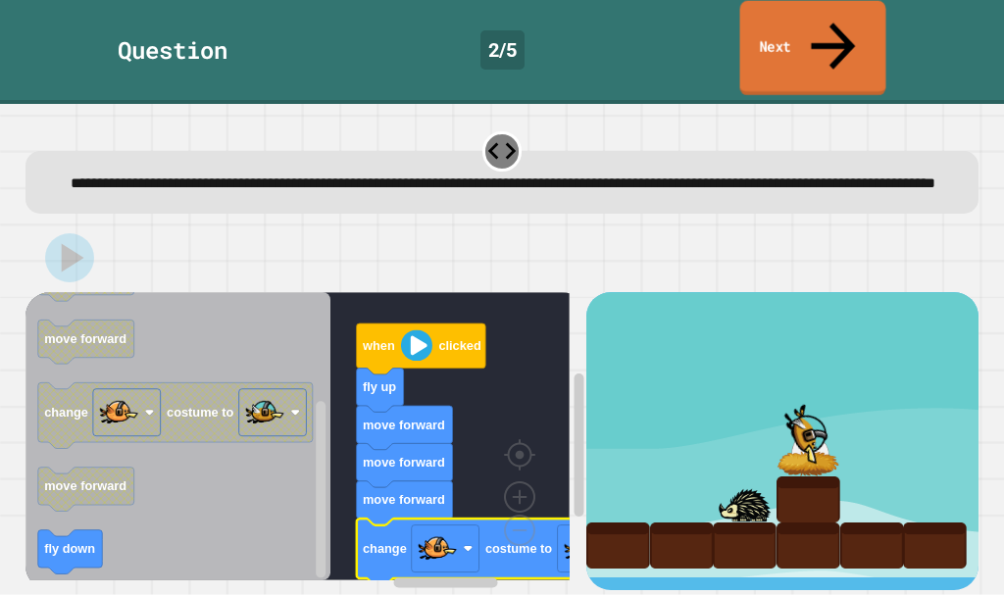
click at [775, 38] on link "Next" at bounding box center [813, 48] width 146 height 95
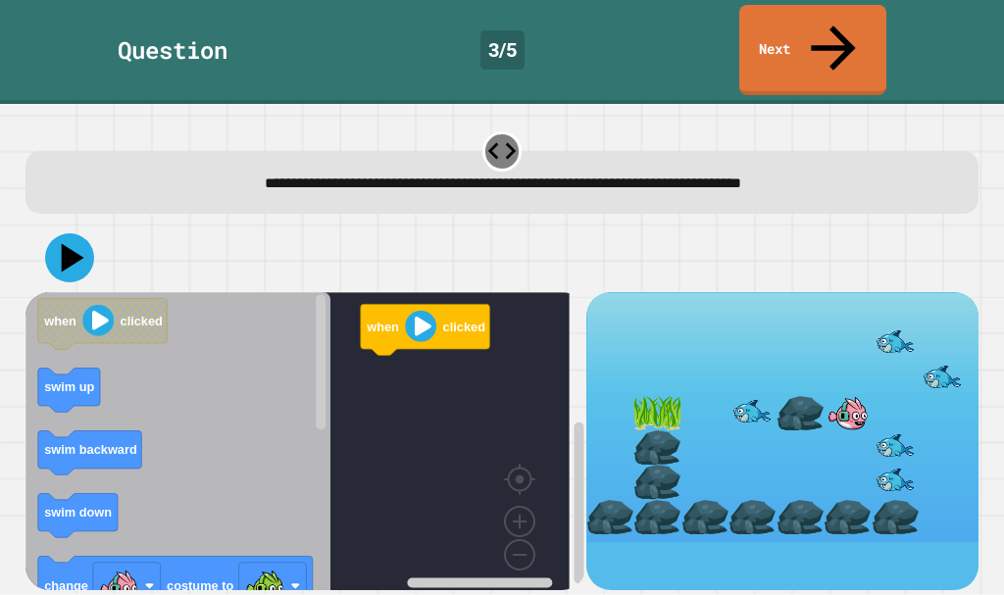
click at [192, 371] on icon "when clicked swim up swim backward swim down change costume to swim down swim b…" at bounding box center [177, 448] width 305 height 313
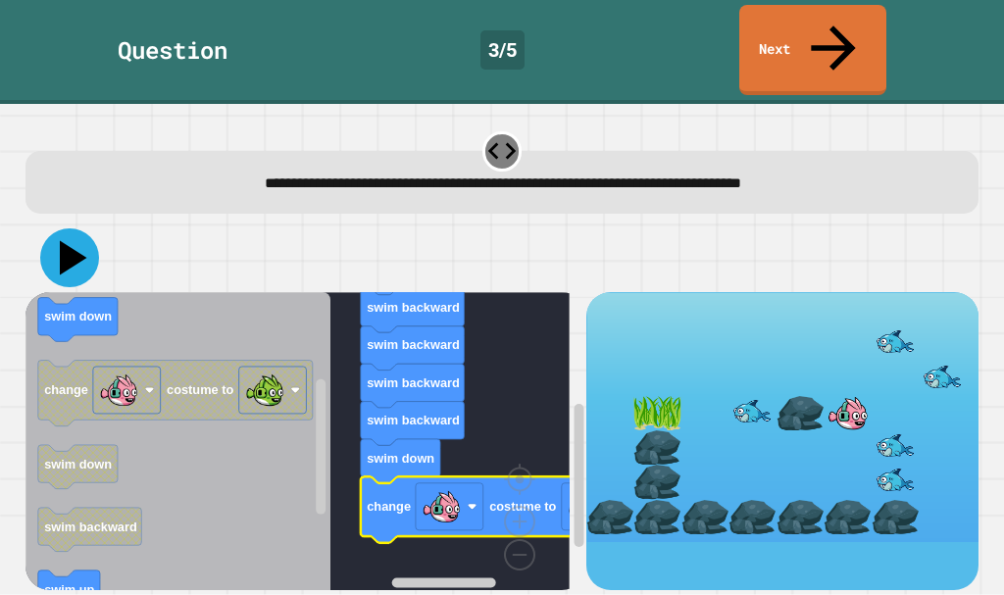
click at [72, 228] on icon at bounding box center [69, 257] width 59 height 59
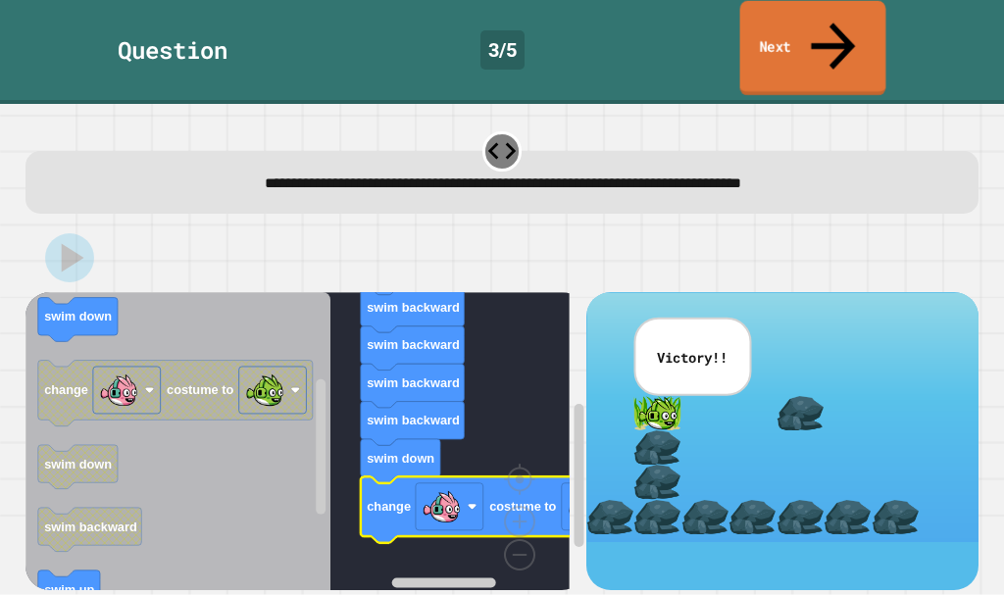
click at [771, 10] on link "Next" at bounding box center [813, 48] width 146 height 95
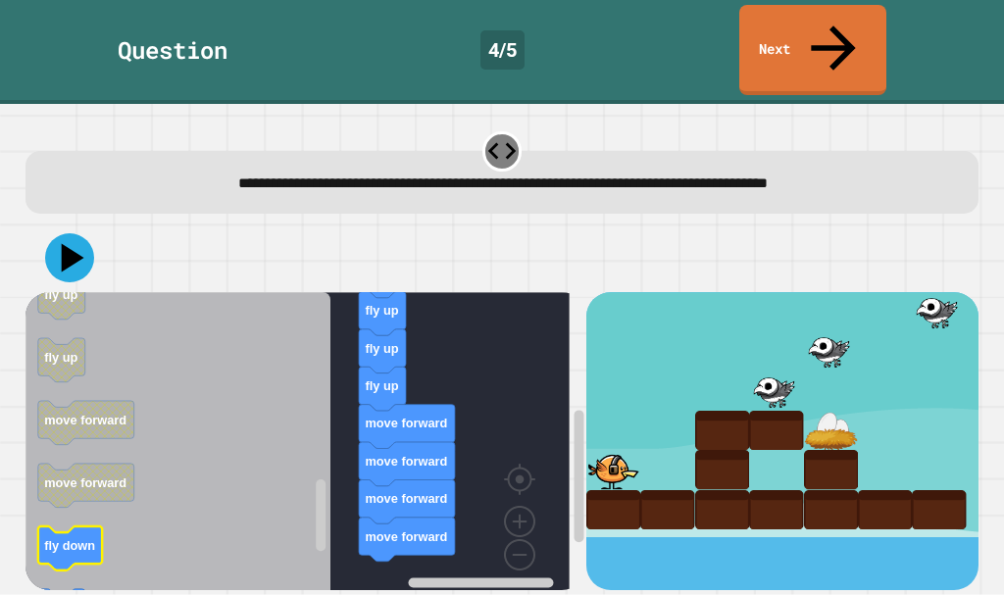
click at [94, 531] on icon "Blockly Workspace" at bounding box center [177, 448] width 305 height 313
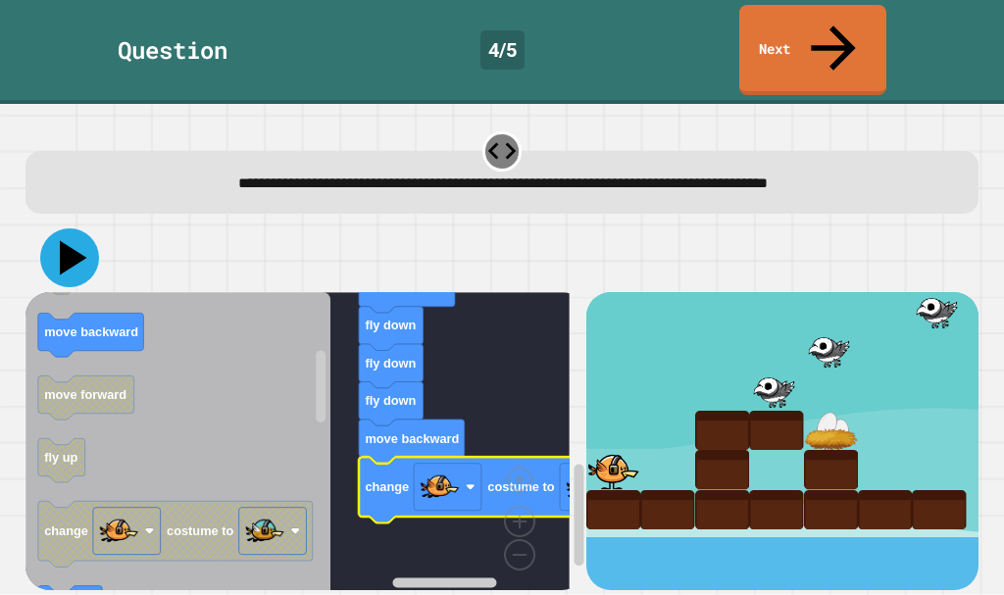
click at [65, 241] on icon at bounding box center [73, 258] width 27 height 34
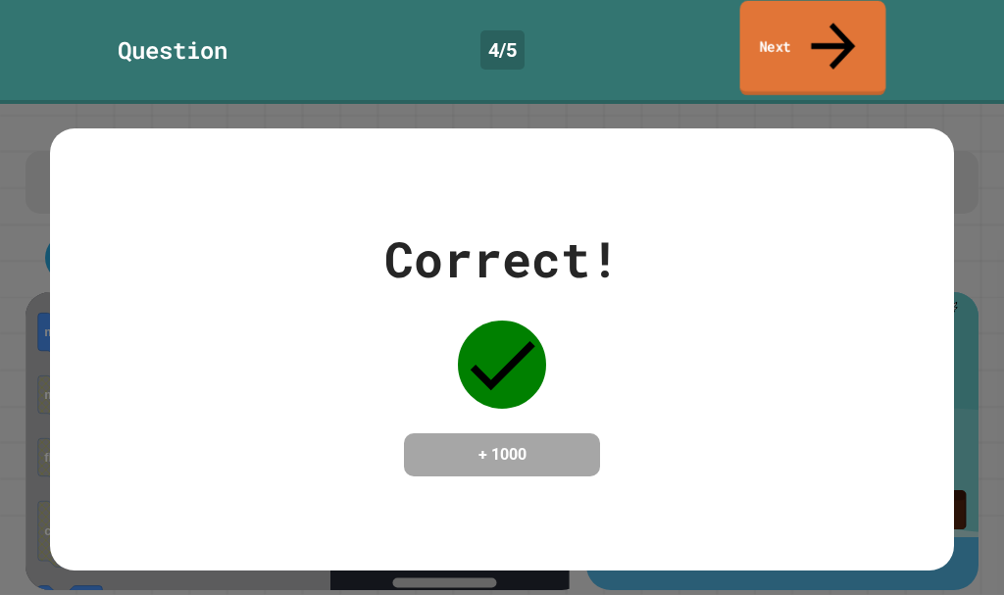
click at [835, 32] on icon at bounding box center [833, 46] width 66 height 70
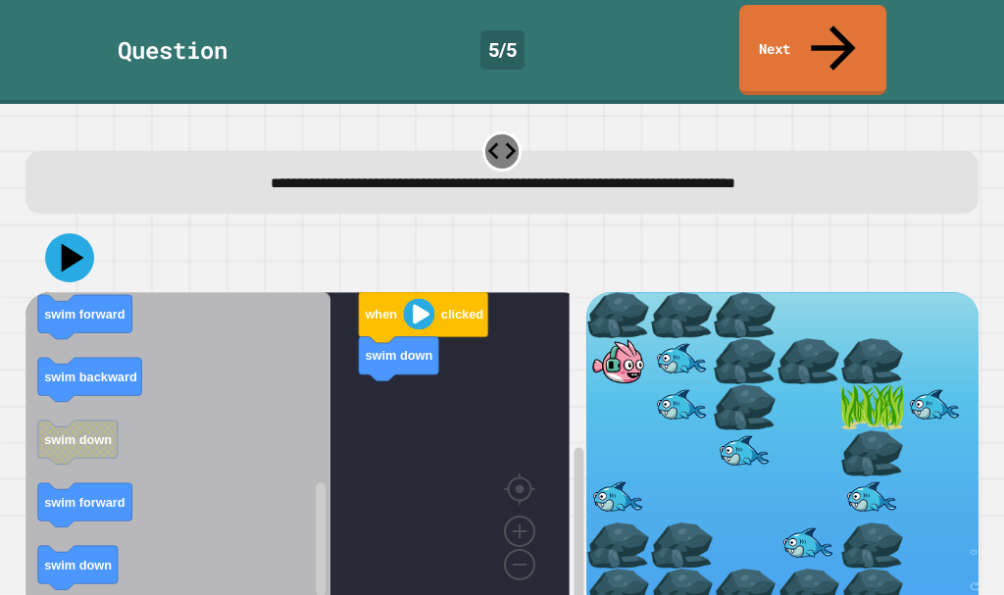
click at [334, 515] on div "when clicked swim down when clicked swim forward swim backward swim up swim up …" at bounding box center [305, 458] width 561 height 333
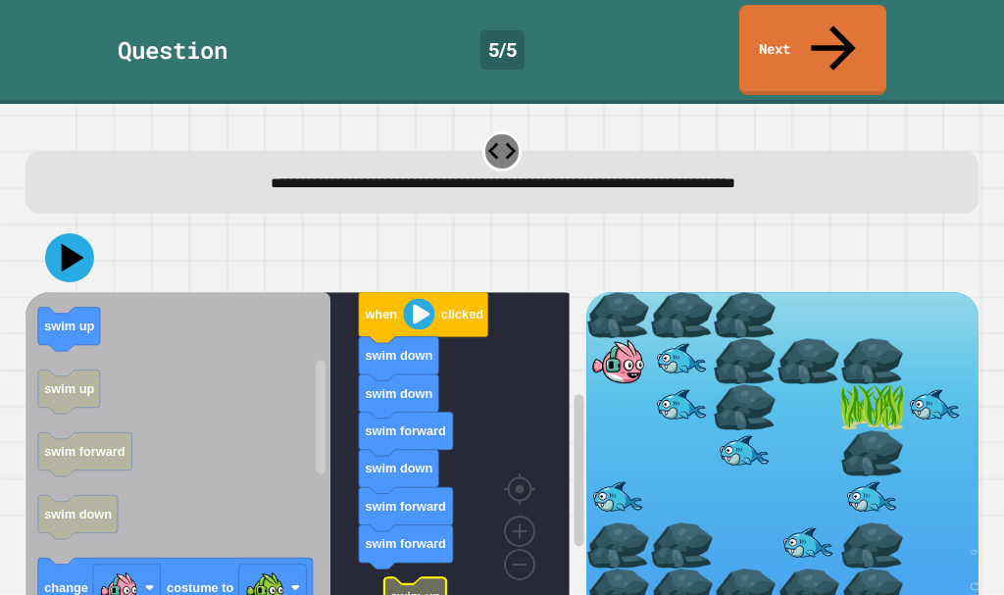
click at [382, 535] on rect "Blockly Workspace" at bounding box center [297, 453] width 544 height 323
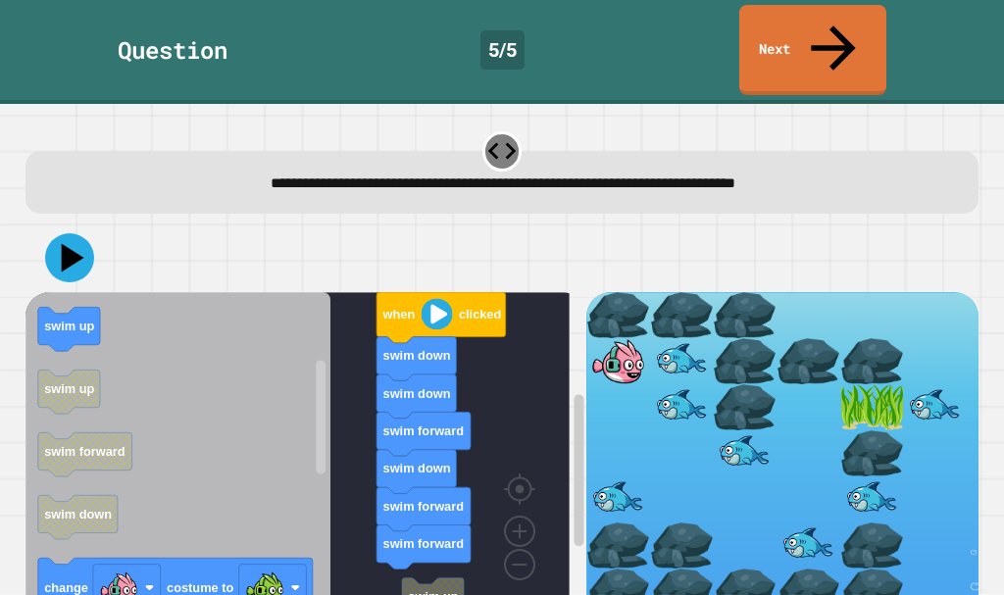
click at [415, 552] on div "when clicked swim down swim down swim forward swim down swim forward swim forwa…" at bounding box center [305, 458] width 561 height 333
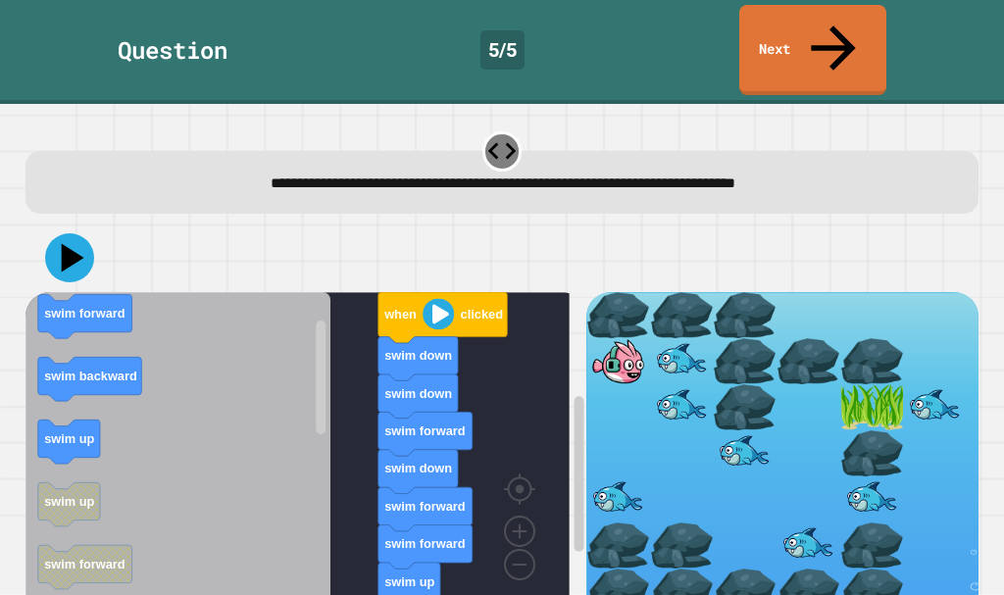
click at [224, 391] on icon "when clicked swim forward swim backward swim up swim up swim forward swim down …" at bounding box center [177, 453] width 305 height 323
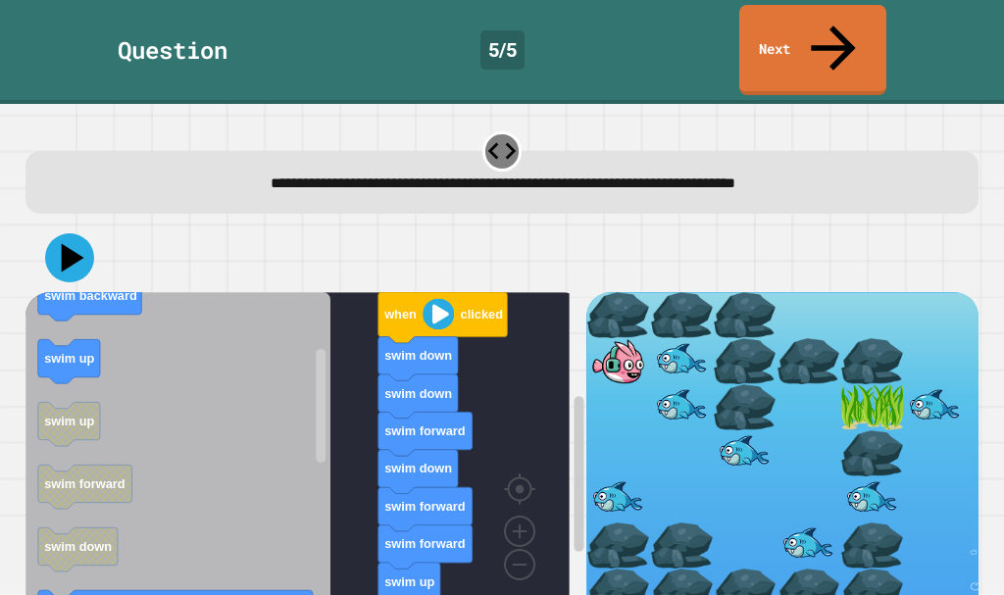
click at [314, 321] on div "when clicked swim down swim down swim forward swim down swim forward swim forwa…" at bounding box center [305, 458] width 561 height 333
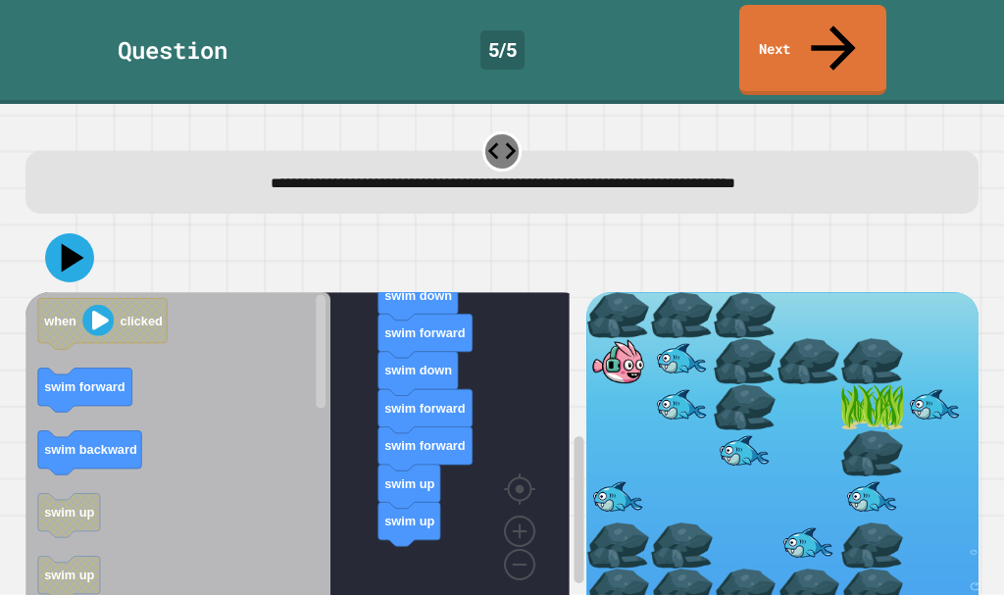
click at [320, 499] on div "when clicked swim down swim down swim forward swim down swim forward swim forwa…" at bounding box center [305, 458] width 561 height 333
click at [268, 439] on icon "when clicked swim forward swim backward swim up swim up swim forward swim down …" at bounding box center [177, 453] width 305 height 323
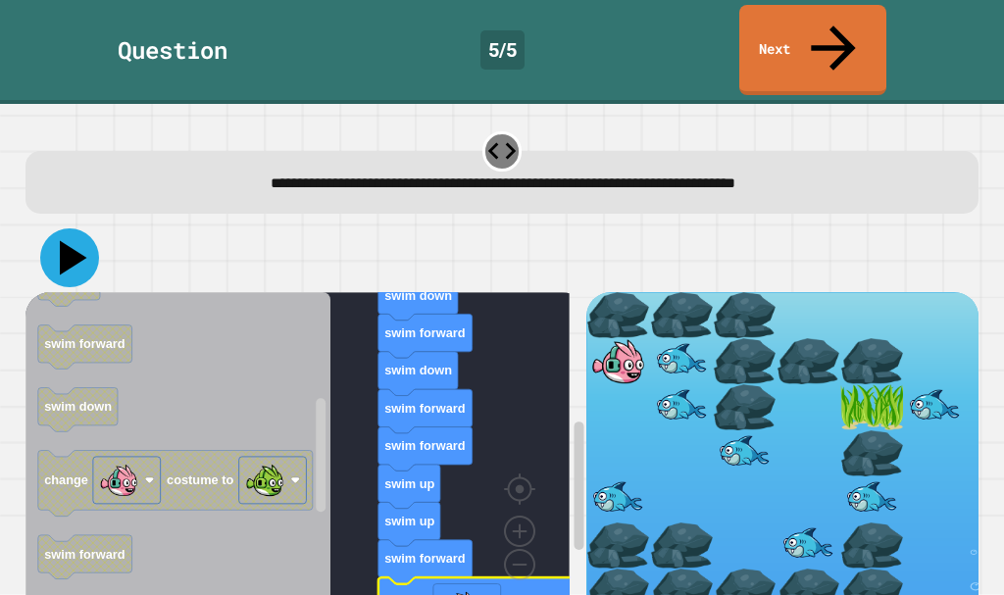
click at [73, 241] on icon at bounding box center [73, 258] width 27 height 34
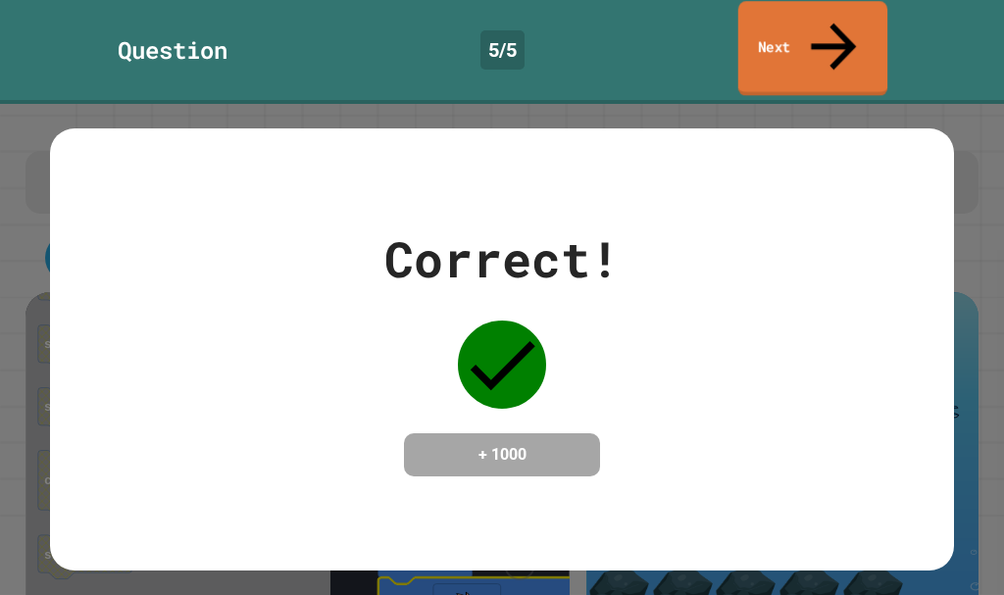
click at [776, 27] on link "Next" at bounding box center [812, 48] width 149 height 95
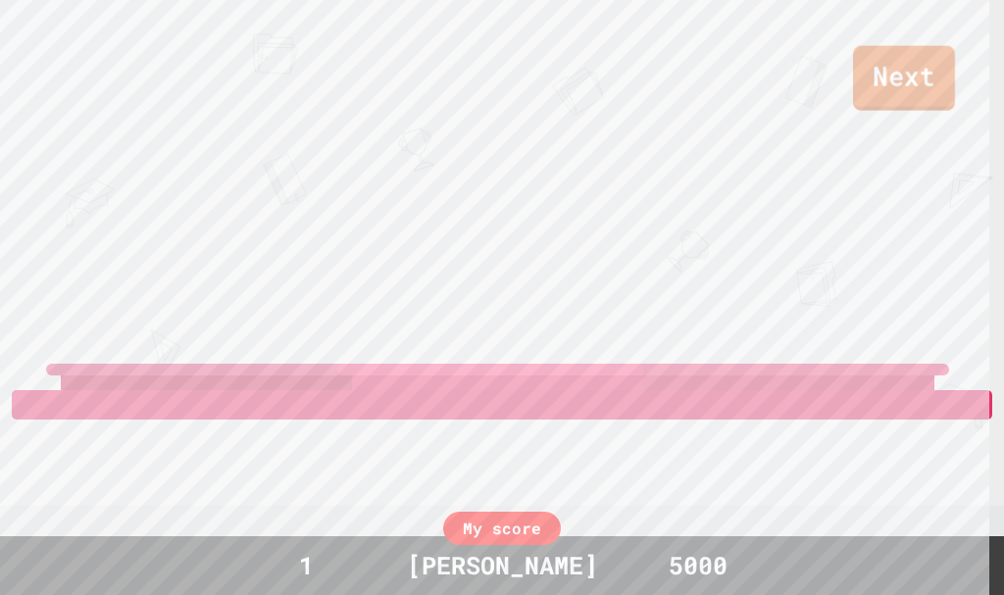
click at [863, 77] on link "Next" at bounding box center [904, 78] width 102 height 65
